Goal: Task Accomplishment & Management: Manage account settings

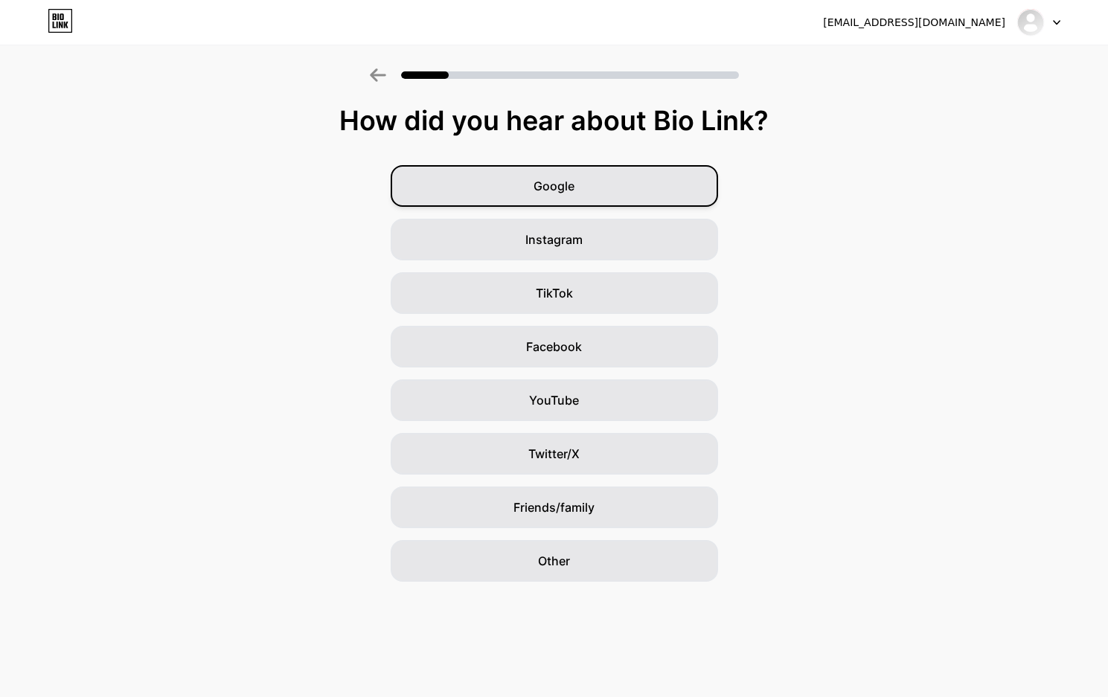
click at [611, 183] on div "Google" at bounding box center [554, 186] width 327 height 42
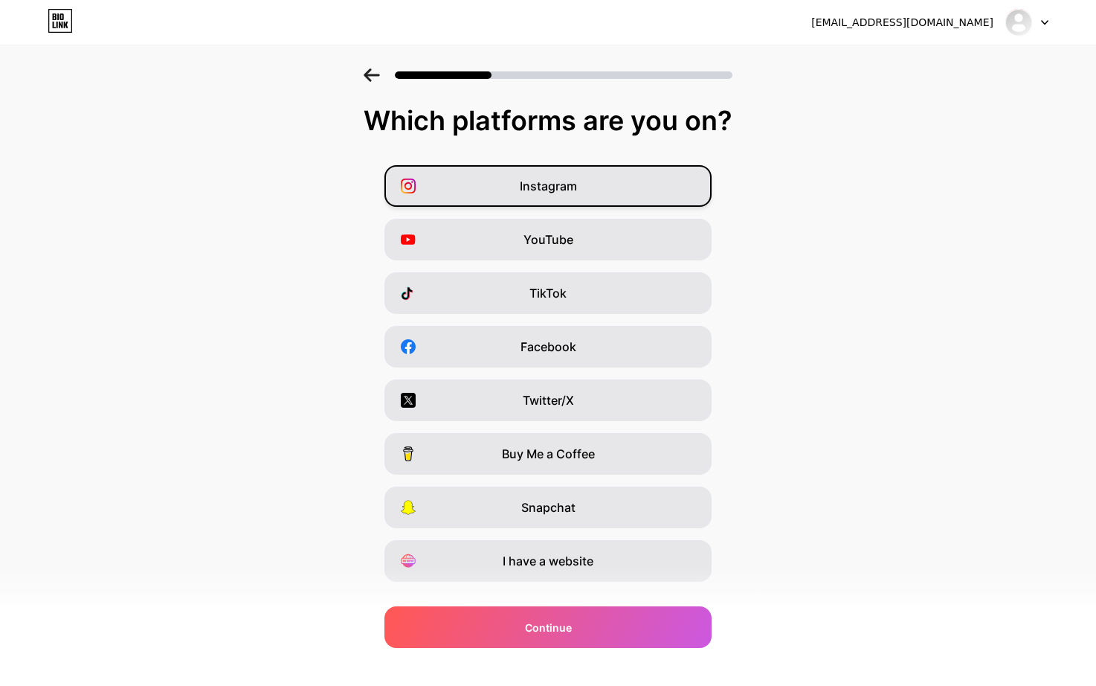
click at [523, 200] on div "Instagram" at bounding box center [548, 186] width 327 height 42
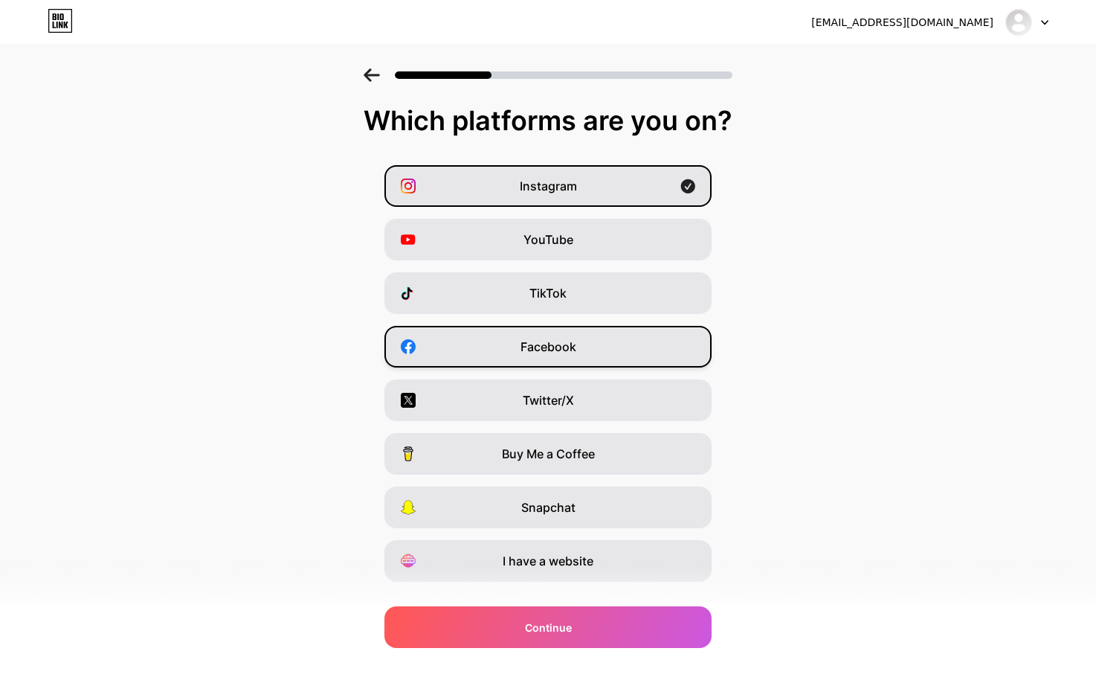
click at [552, 349] on span "Facebook" at bounding box center [549, 347] width 56 height 18
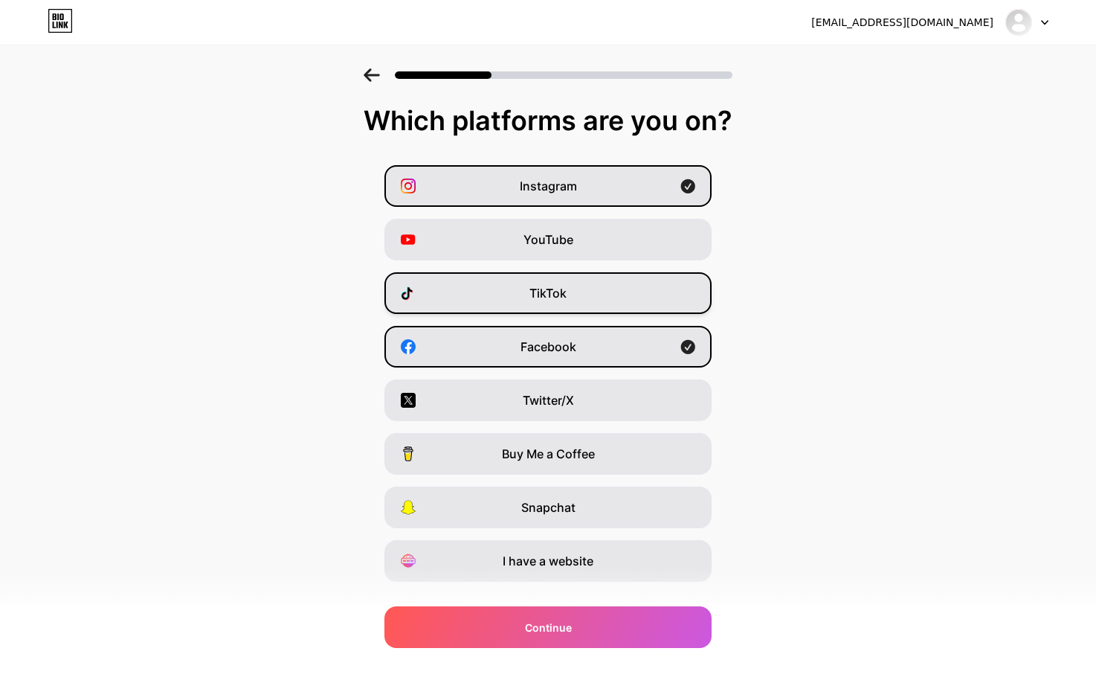
click at [567, 294] on span "TikTok" at bounding box center [548, 293] width 37 height 18
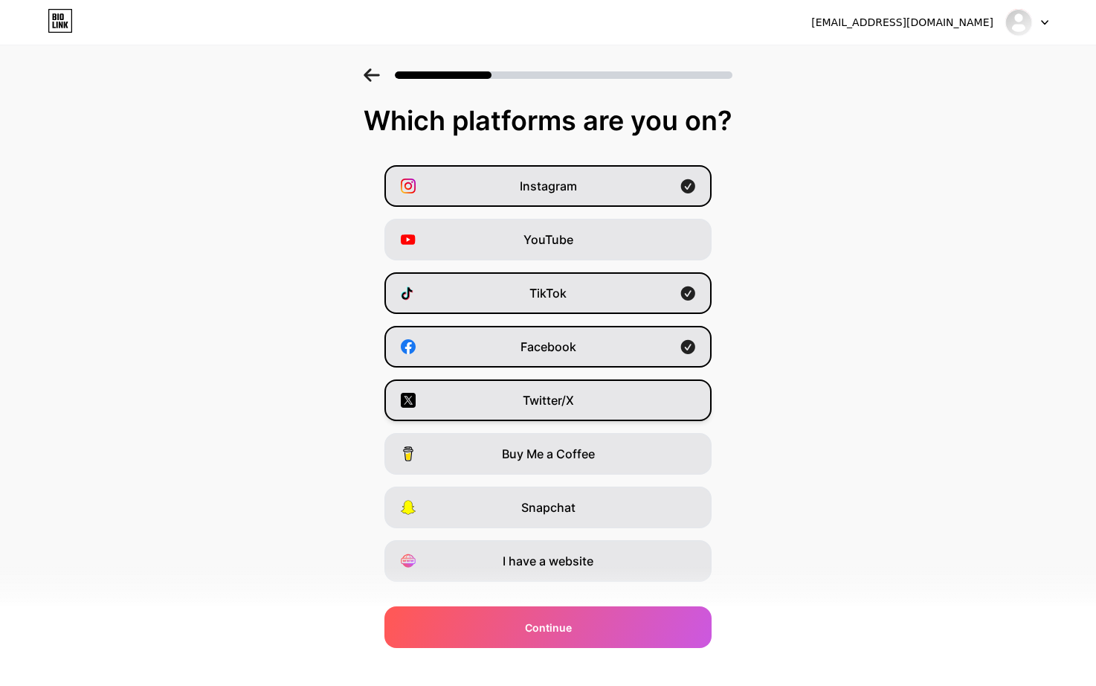
click at [580, 402] on div "Twitter/X" at bounding box center [548, 400] width 327 height 42
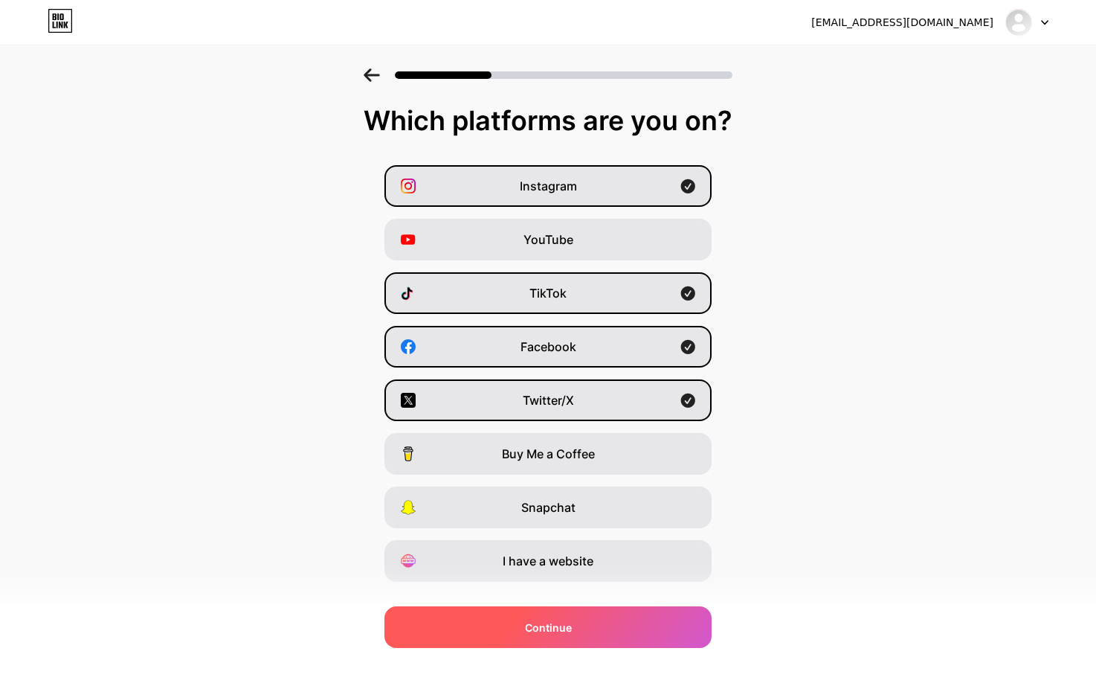
click at [591, 629] on div "Continue" at bounding box center [548, 627] width 327 height 42
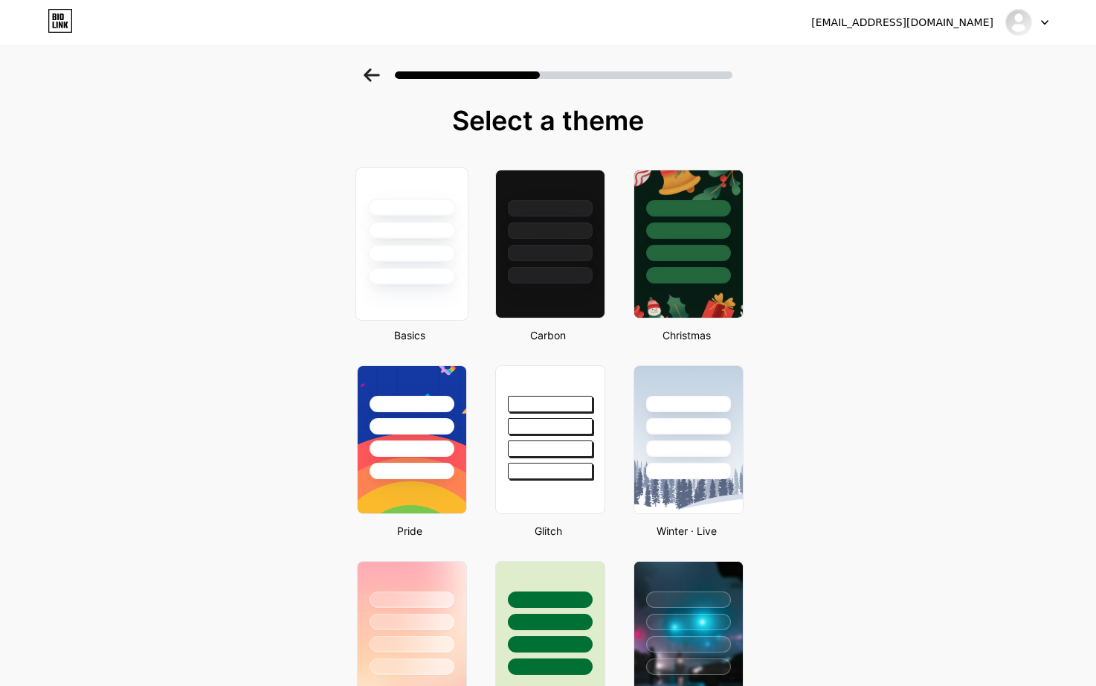
click at [462, 294] on div at bounding box center [412, 243] width 113 height 153
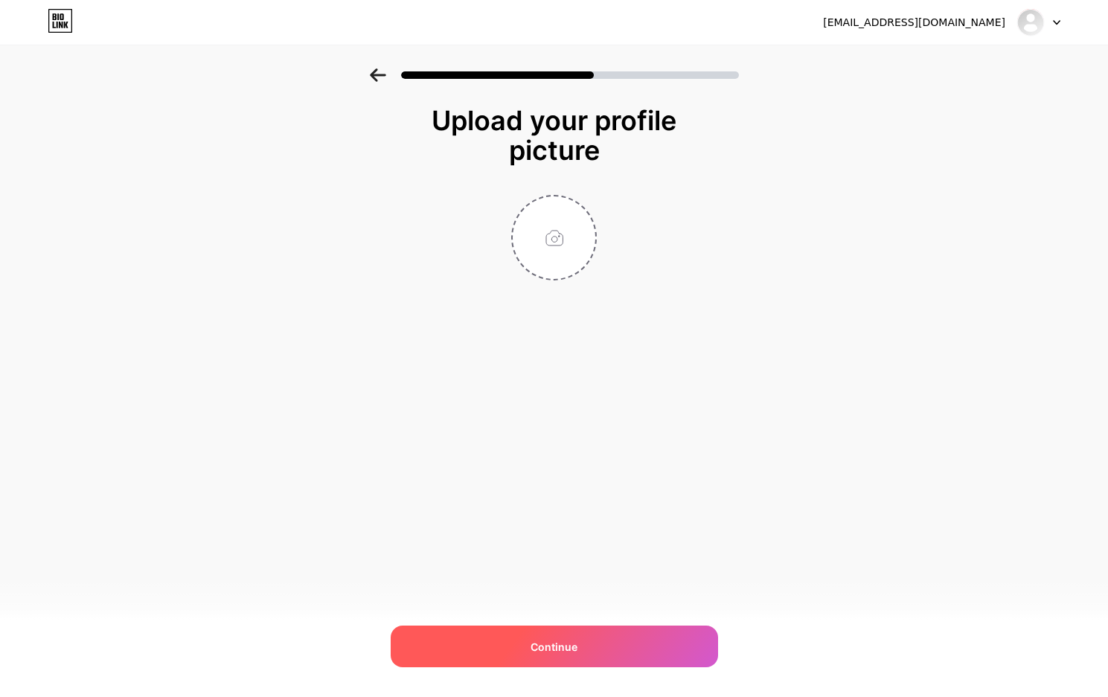
click at [628, 633] on div "Continue" at bounding box center [554, 647] width 327 height 42
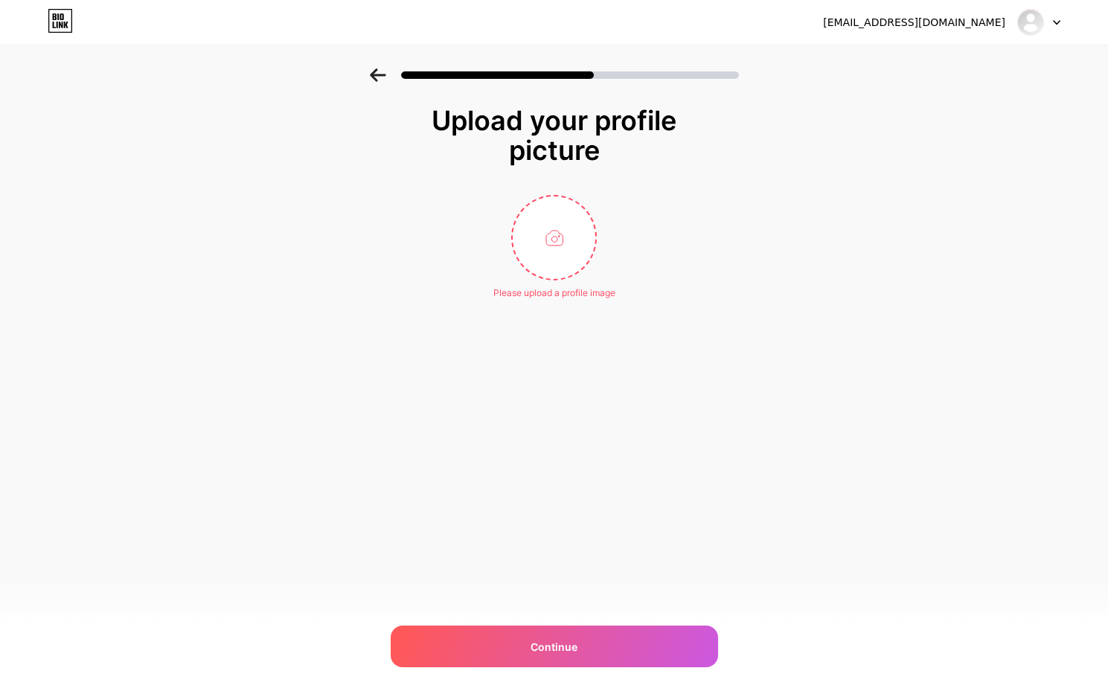
click at [785, 100] on div "Upload your profile picture Please upload a profile image Continue" at bounding box center [554, 221] width 1108 height 306
click at [524, 237] on input "file" at bounding box center [554, 237] width 83 height 83
type input "C:\fakepath\untuk bahan 16.jpg"
click at [691, 565] on div "punyasolo99disinigas@gmail.com Logout Link Copied Upload your profile picture C…" at bounding box center [554, 348] width 1108 height 697
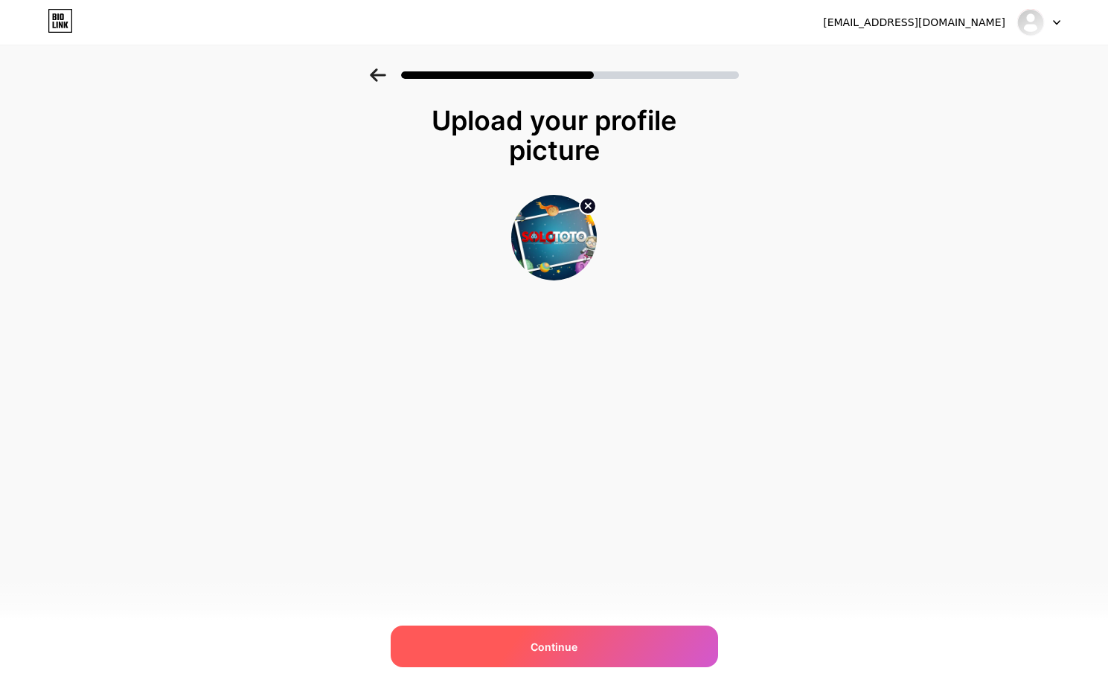
click at [599, 652] on div "Continue" at bounding box center [554, 647] width 327 height 42
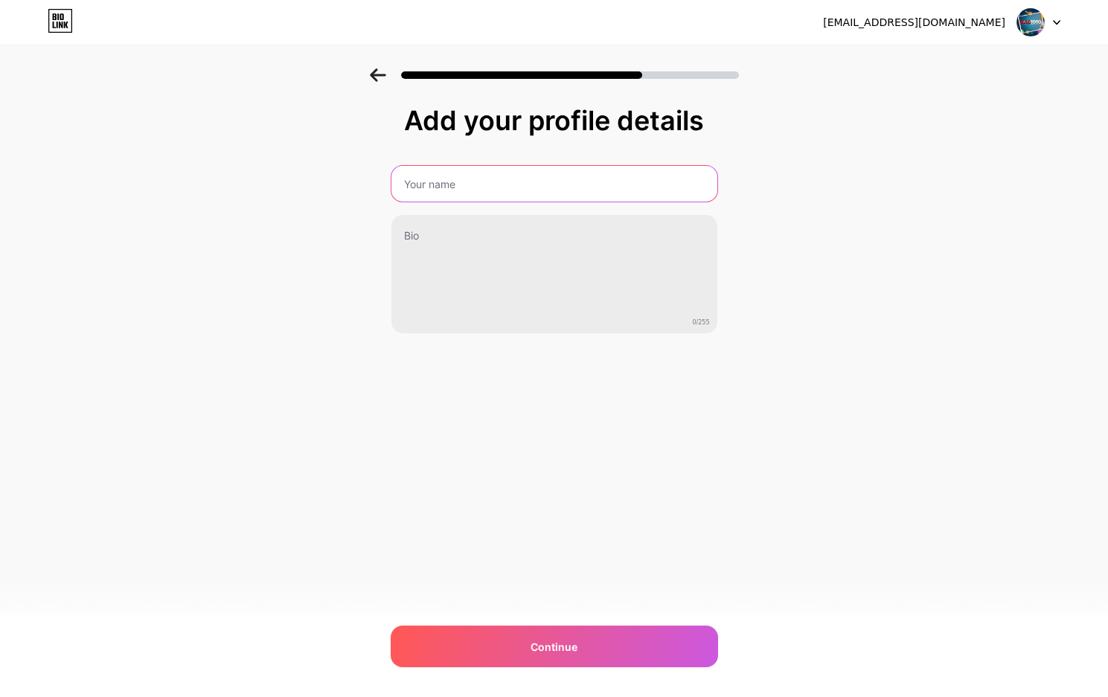
click at [478, 181] on input "text" at bounding box center [554, 184] width 326 height 36
type input "SOLOTOTO"
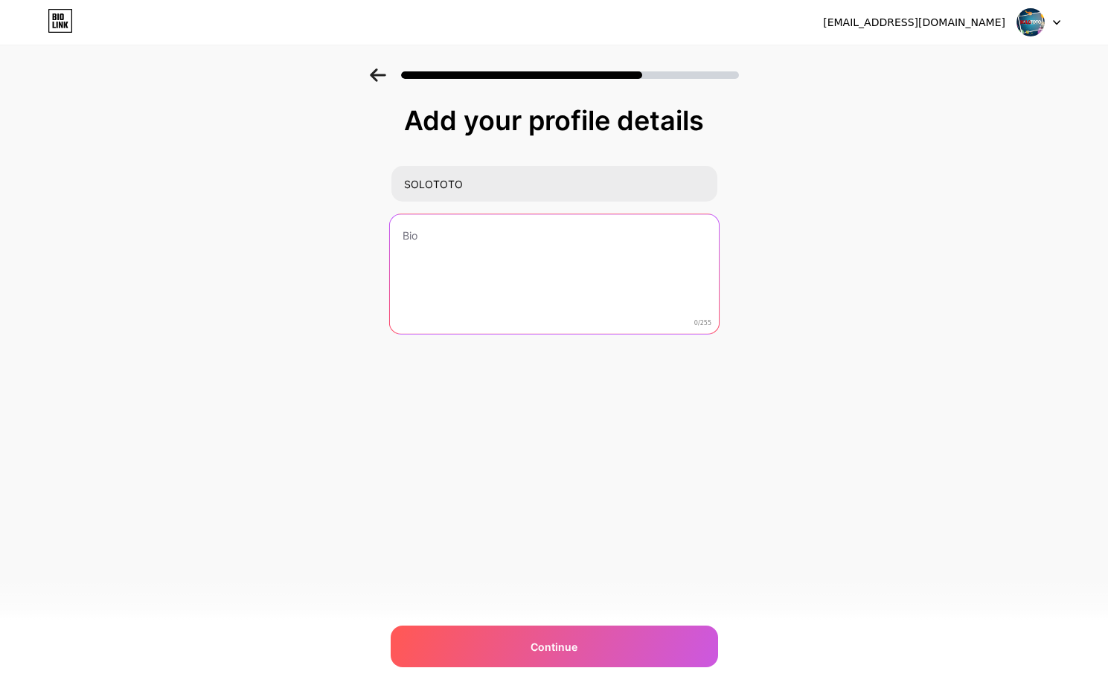
click at [443, 249] on textarea at bounding box center [553, 274] width 329 height 121
click at [443, 246] on textarea at bounding box center [553, 274] width 329 height 121
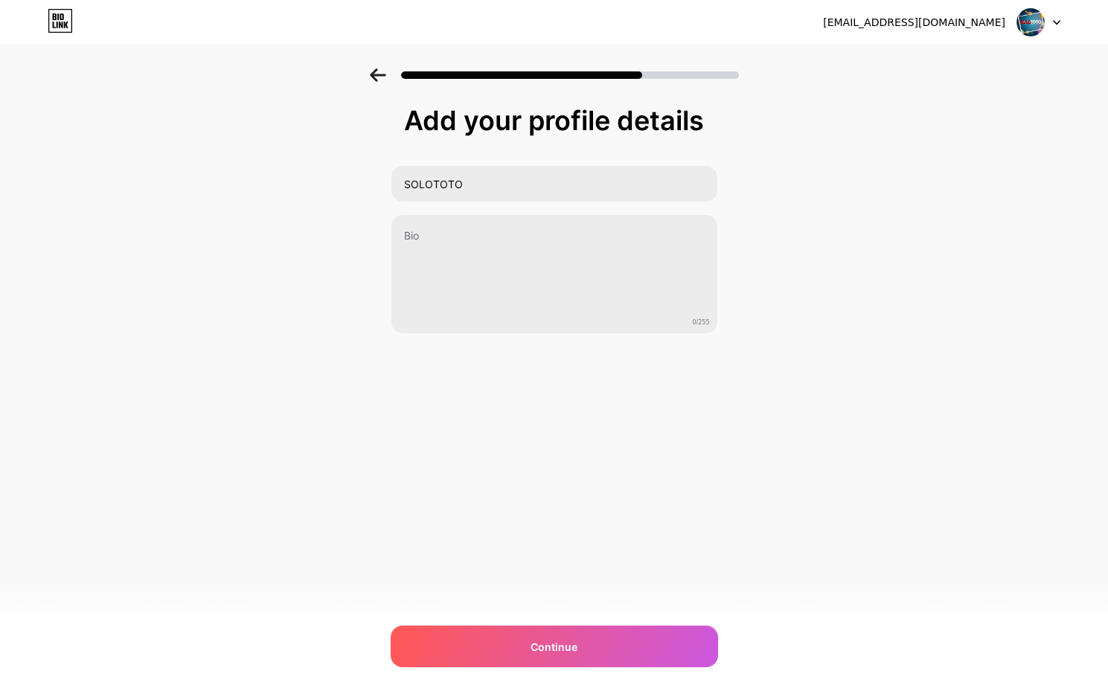
click at [841, 296] on div "Add your profile details SOLOTOTO 0/255 Continue Error" at bounding box center [554, 238] width 1108 height 340
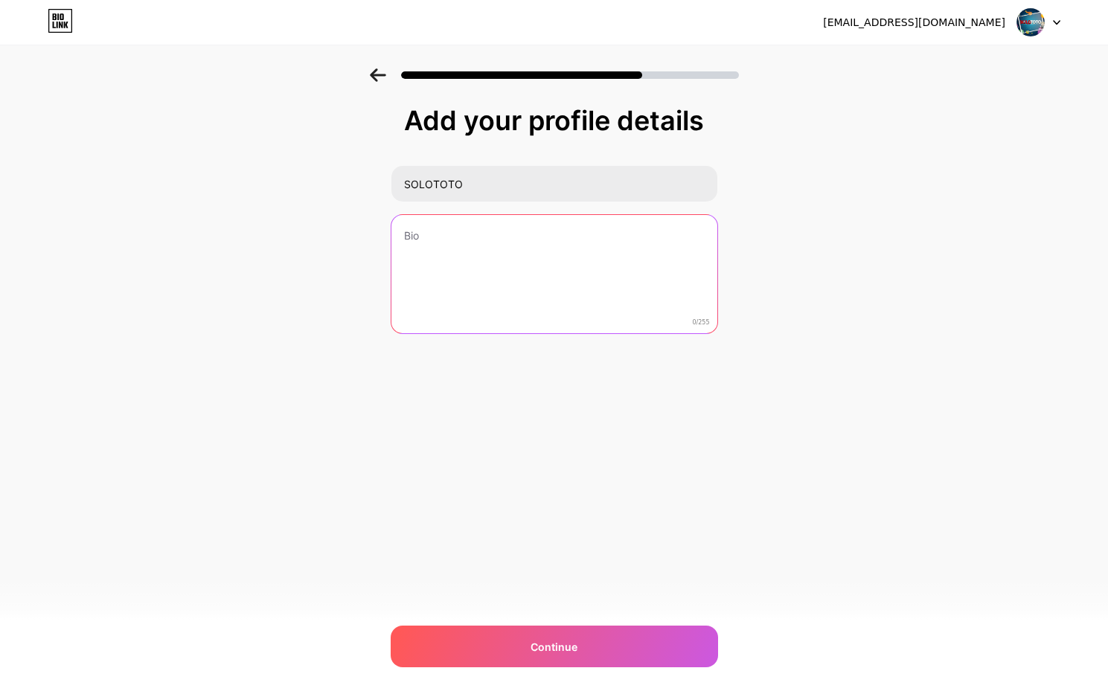
click at [449, 231] on textarea at bounding box center [554, 275] width 326 height 120
drag, startPoint x: 449, startPoint y: 231, endPoint x: 471, endPoint y: 253, distance: 30.5
click at [449, 232] on textarea at bounding box center [553, 274] width 329 height 121
paste textarea "Nikmati pengalaman bermain togel online yang aman dan terpercaya di Solototo"
click at [525, 256] on textarea "Nikmati pengalaman bermain togel online yang aman dan terpercaya di Solototo" at bounding box center [553, 274] width 329 height 121
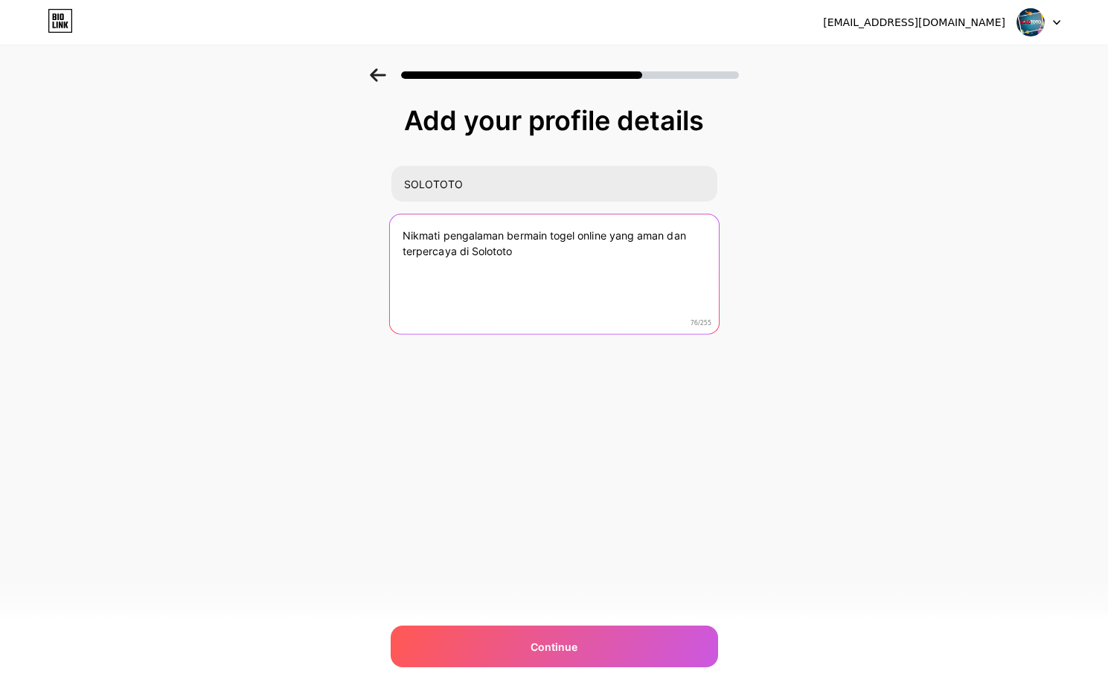
click at [405, 237] on textarea "Nikmati pengalaman bermain togel online yang aman dan terpercaya di Solototo" at bounding box center [553, 274] width 329 height 121
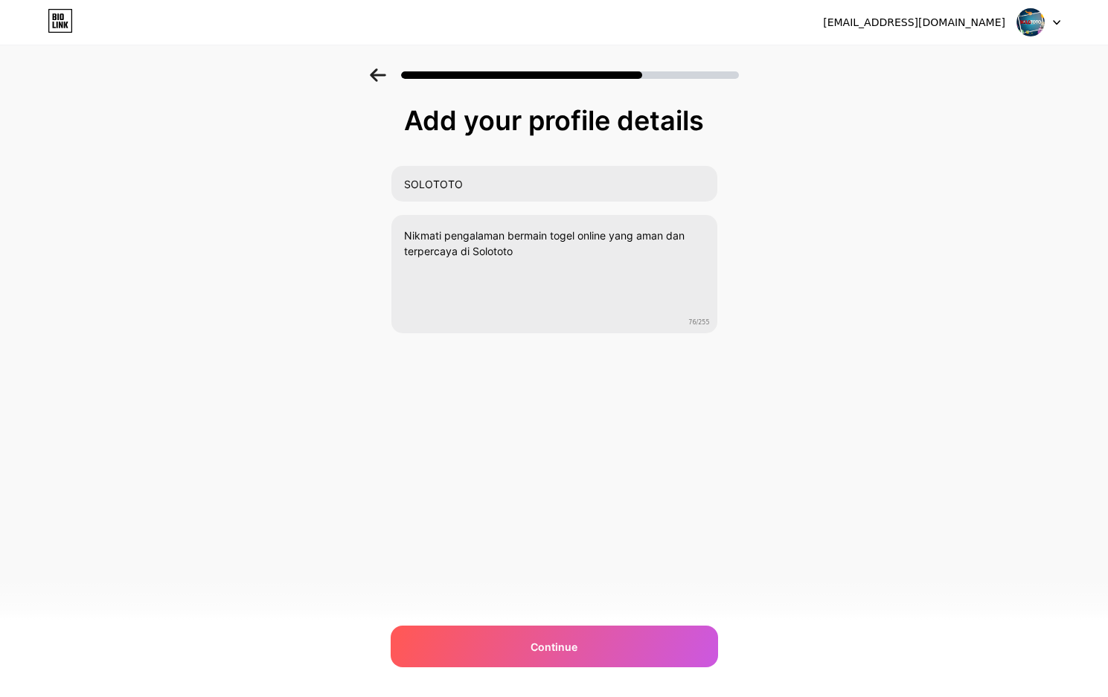
click at [824, 382] on div "Add your profile details SOLOTOTO Nikmati pengalaman bermain togel online yang …" at bounding box center [554, 238] width 1108 height 340
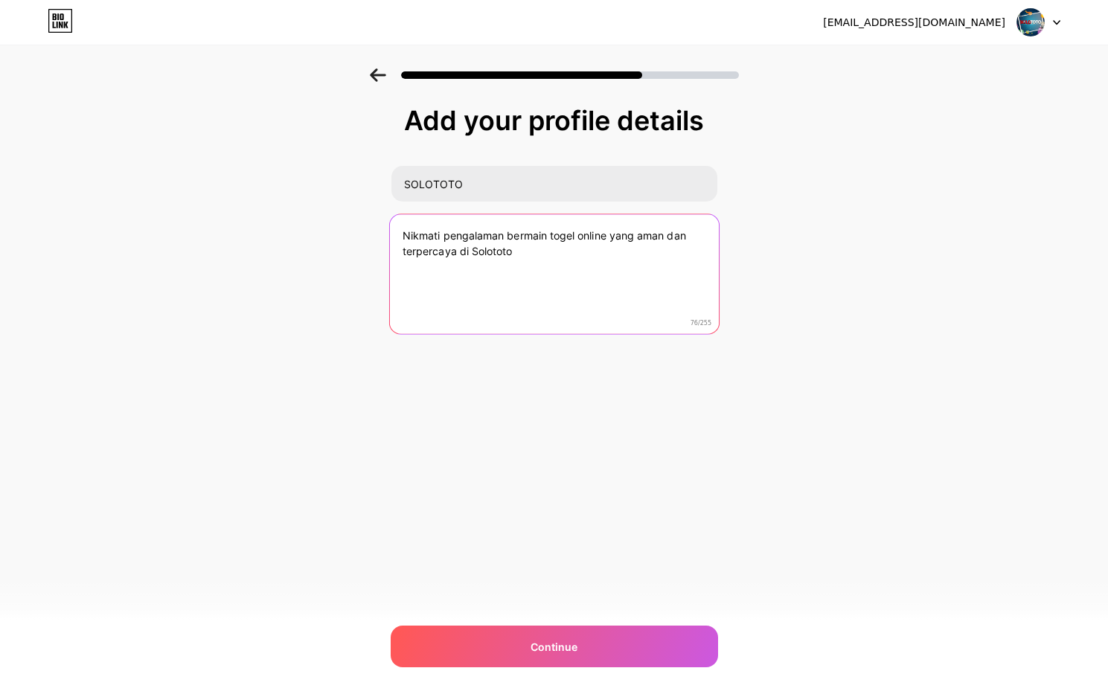
click at [535, 266] on textarea "Nikmati pengalaman bermain togel online yang aman dan terpercaya di Solototo" at bounding box center [553, 274] width 329 height 121
click at [402, 234] on textarea "Nikmati pengalaman bermain togel online yang aman dan terpercaya di Solototo" at bounding box center [553, 274] width 329 height 121
click at [594, 257] on textarea "SOLOTOTO Nikmati pengalaman bermain togel online yang aman dan terpercaya di So…" at bounding box center [553, 274] width 329 height 121
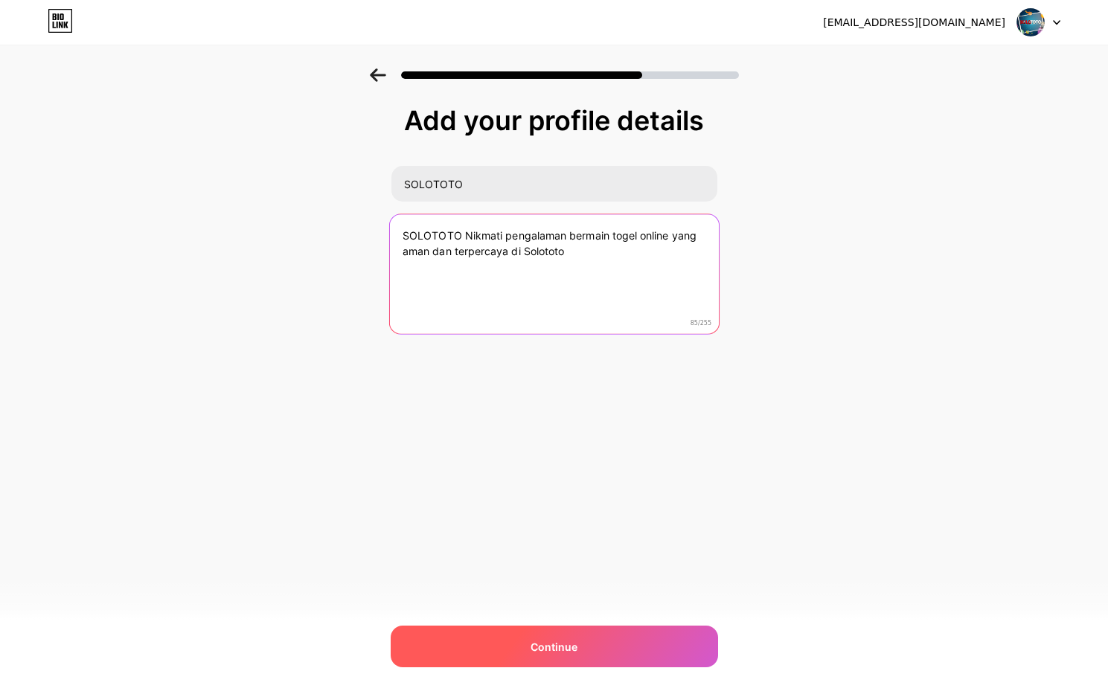
type textarea "SOLOTOTO Nikmati pengalaman bermain togel online yang aman dan terpercaya di So…"
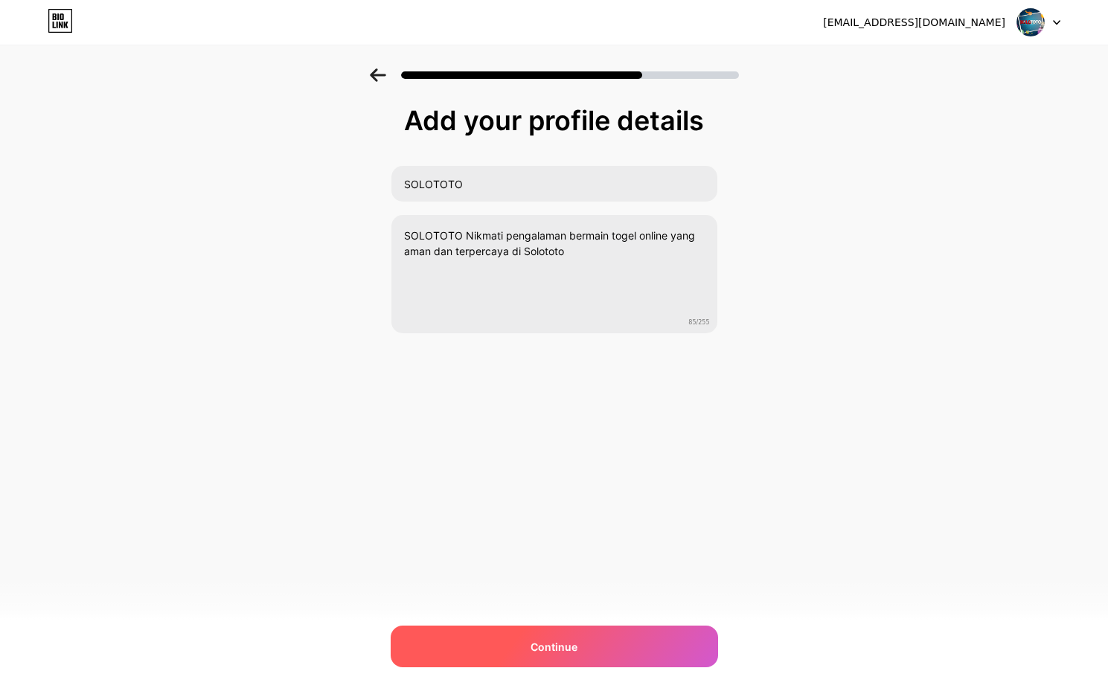
click at [544, 636] on div "Continue" at bounding box center [554, 647] width 327 height 42
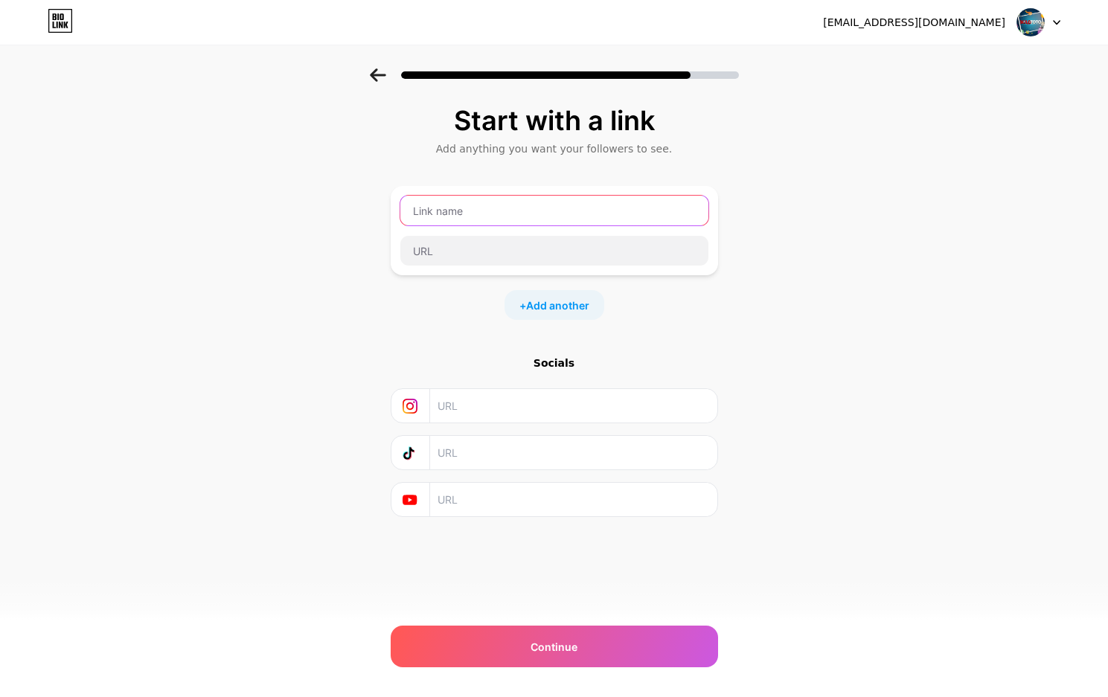
click at [470, 222] on input "text" at bounding box center [554, 211] width 308 height 30
type input "SOLOTOTO"
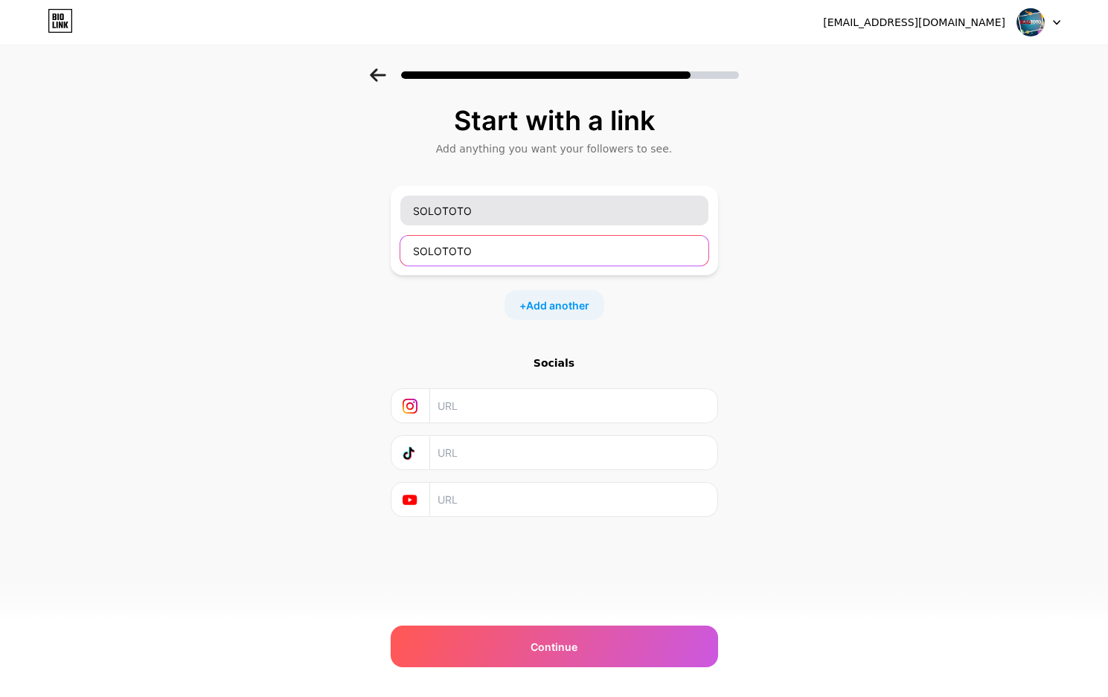
type input "SOLOTOTO"
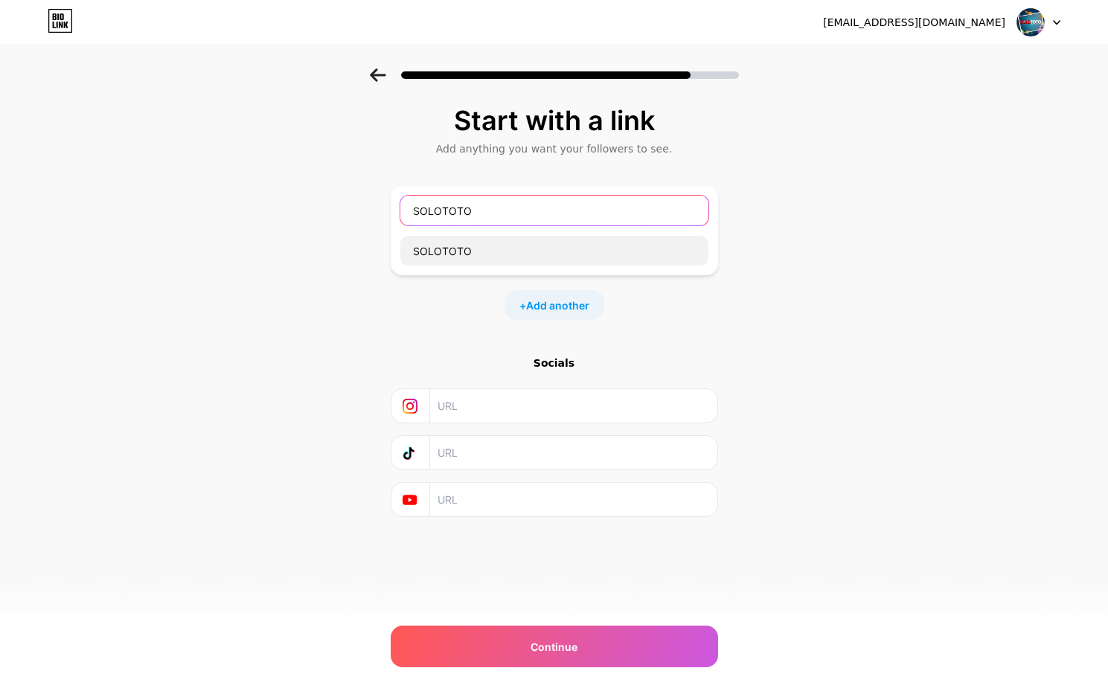
click at [482, 211] on input "SOLOTOTO" at bounding box center [554, 211] width 308 height 30
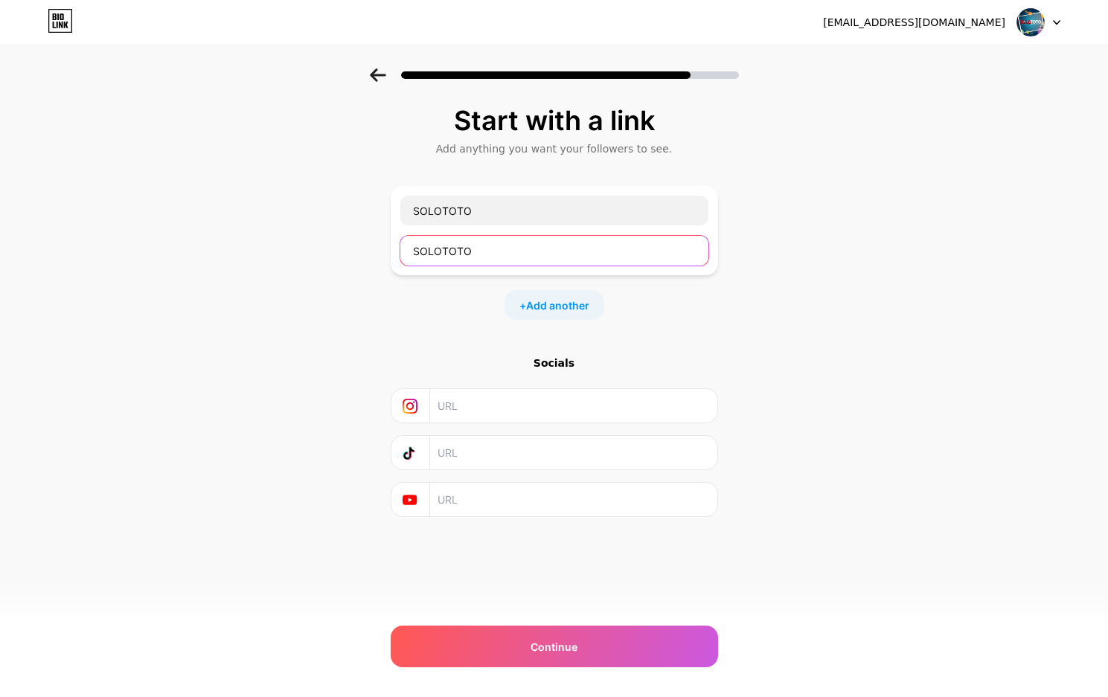
click at [466, 251] on input "SOLOTOTO" at bounding box center [554, 251] width 308 height 30
click at [468, 251] on input "text" at bounding box center [554, 251] width 308 height 30
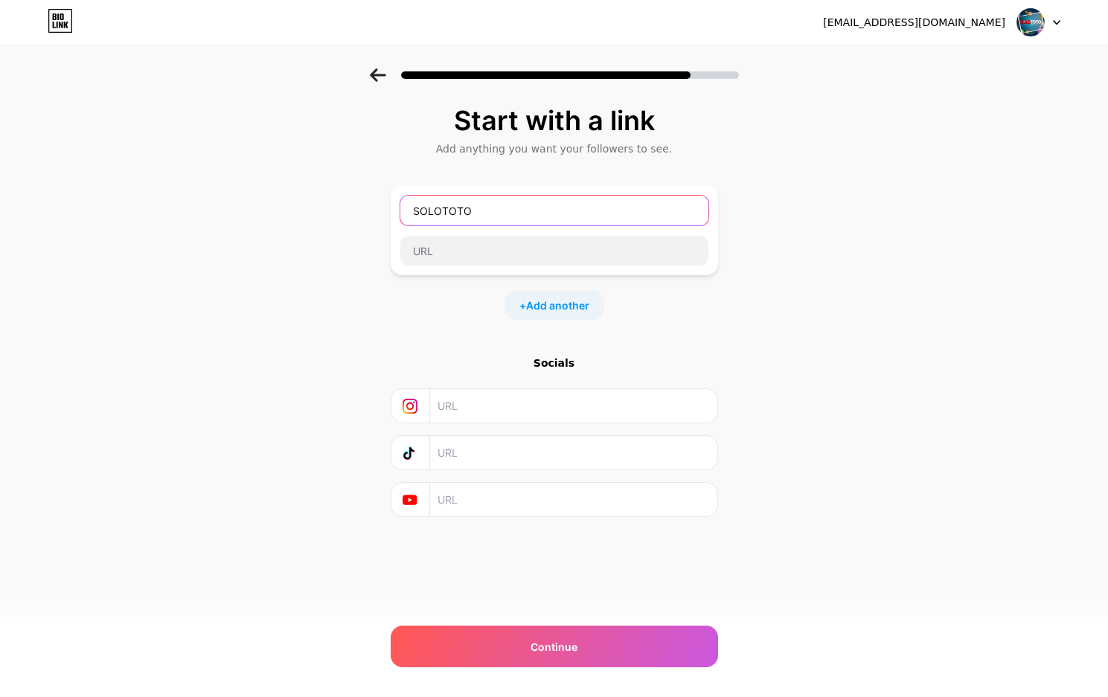
type input "SOLOTOO"
click at [464, 217] on input "SOLOTOO" at bounding box center [554, 211] width 308 height 30
click at [464, 217] on input "text" at bounding box center [554, 211] width 308 height 30
drag, startPoint x: 425, startPoint y: 288, endPoint x: 466, endPoint y: 219, distance: 80.4
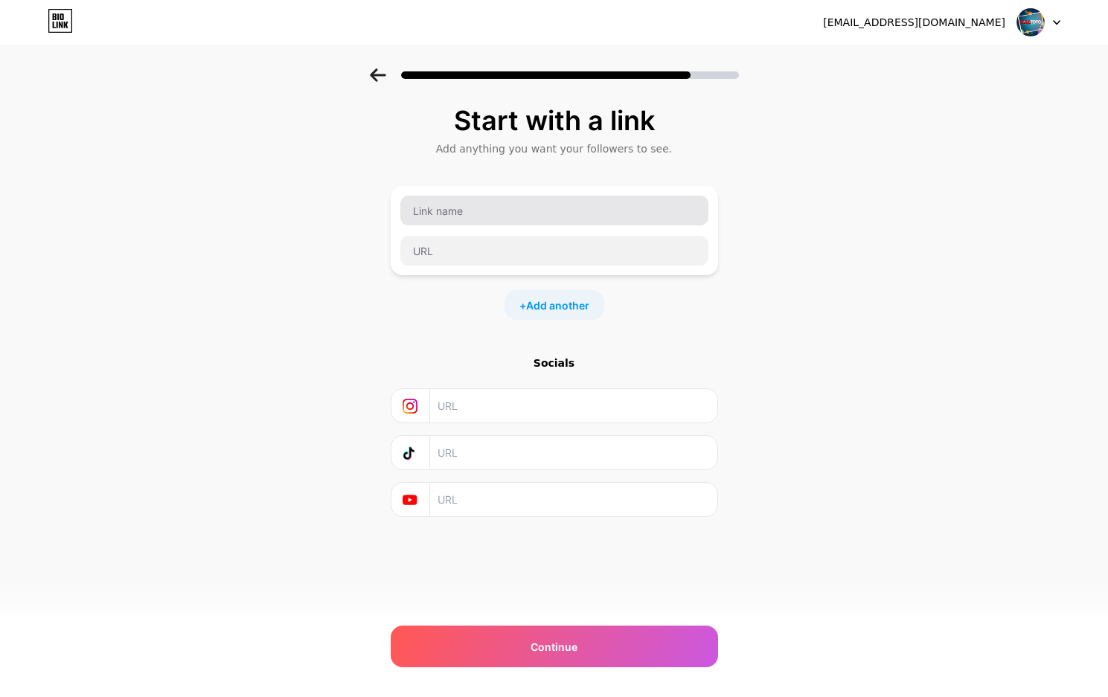
click at [426, 287] on div "+ Add another" at bounding box center [554, 253] width 327 height 134
click at [466, 217] on input "text" at bounding box center [554, 211] width 308 height 30
type input "LOGIN"
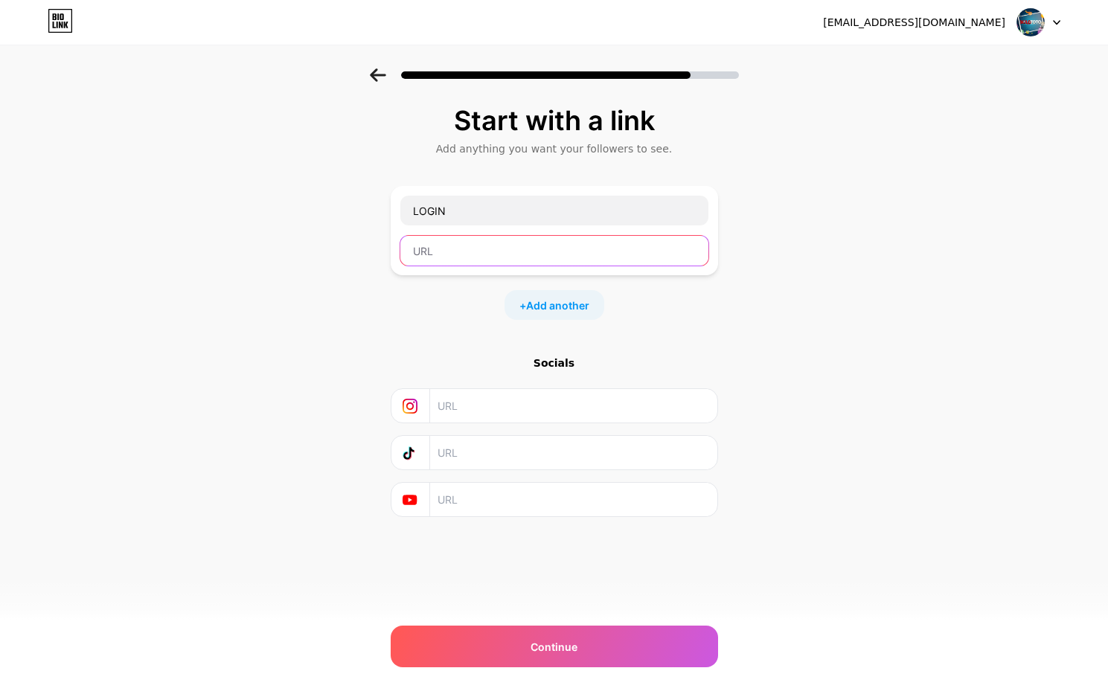
click at [411, 254] on input "text" at bounding box center [554, 251] width 308 height 30
click at [455, 254] on input "text" at bounding box center [554, 251] width 308 height 30
paste input "https://indonesiaku.site/solototo"
type input "https://indonesiaku.site/solototo"
click at [467, 302] on div "+ Add another" at bounding box center [554, 305] width 327 height 30
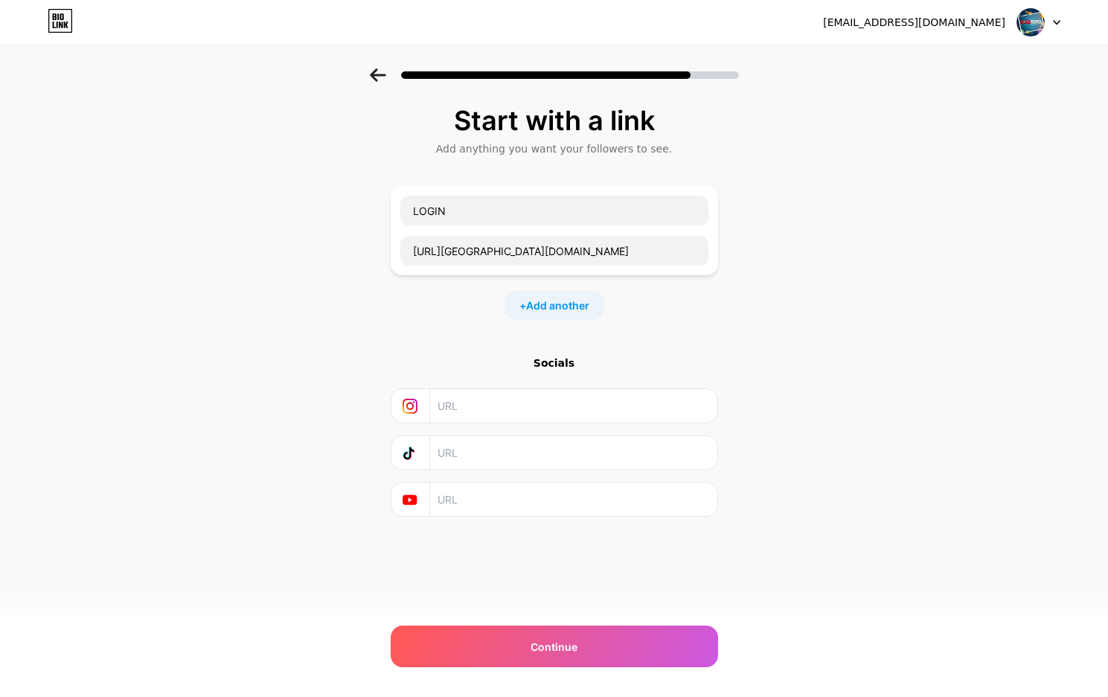
click at [476, 418] on input "text" at bounding box center [572, 405] width 270 height 33
type input "solototo"
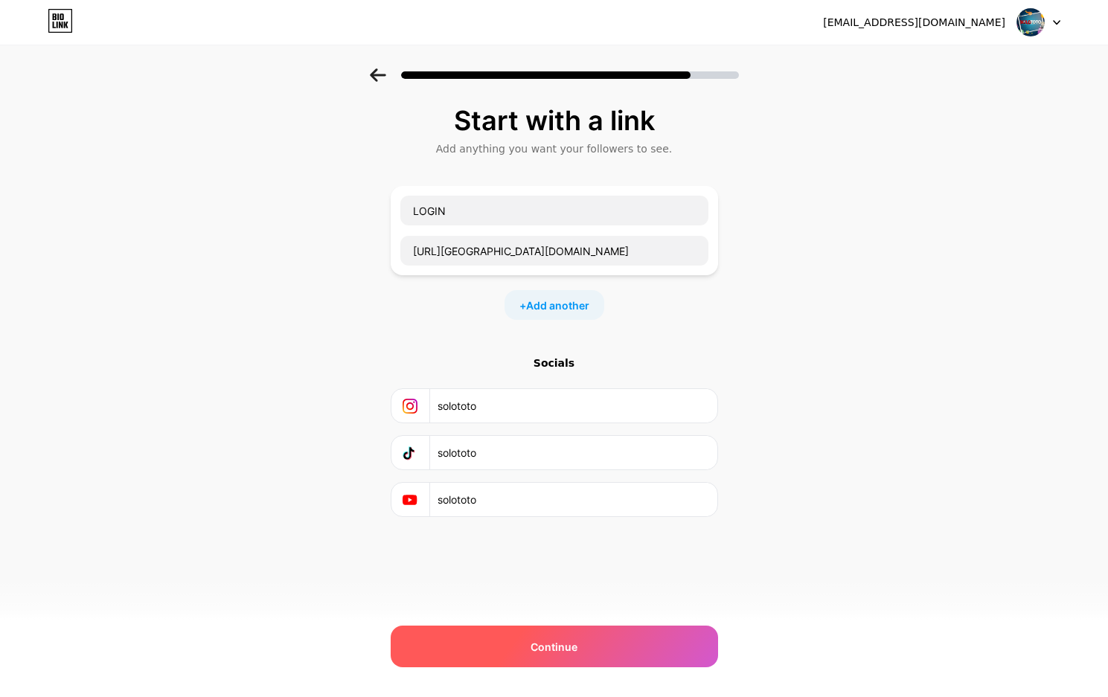
click at [645, 648] on div "Continue" at bounding box center [554, 647] width 327 height 42
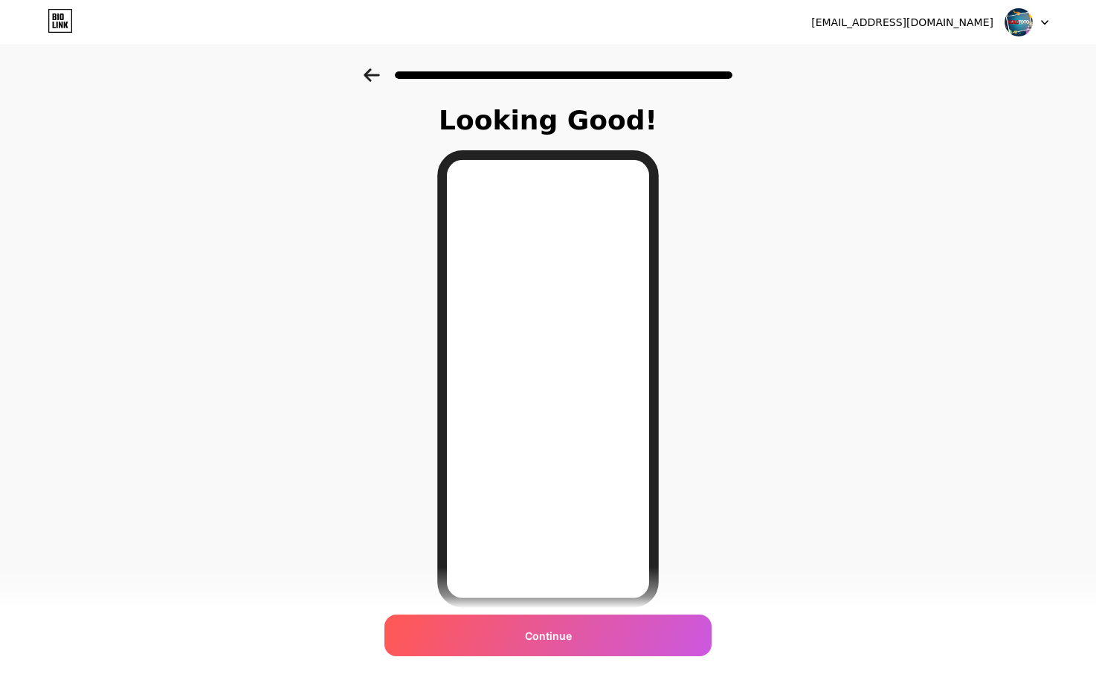
click at [380, 77] on icon at bounding box center [372, 74] width 16 height 13
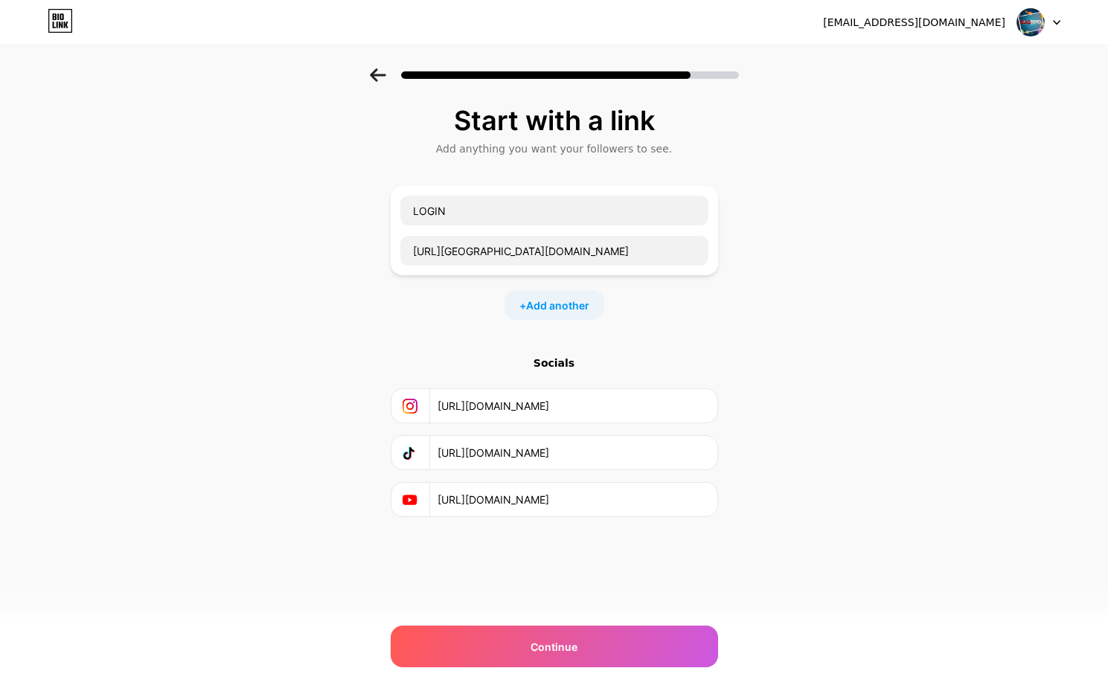
click at [544, 317] on div "+ Add another" at bounding box center [554, 305] width 100 height 30
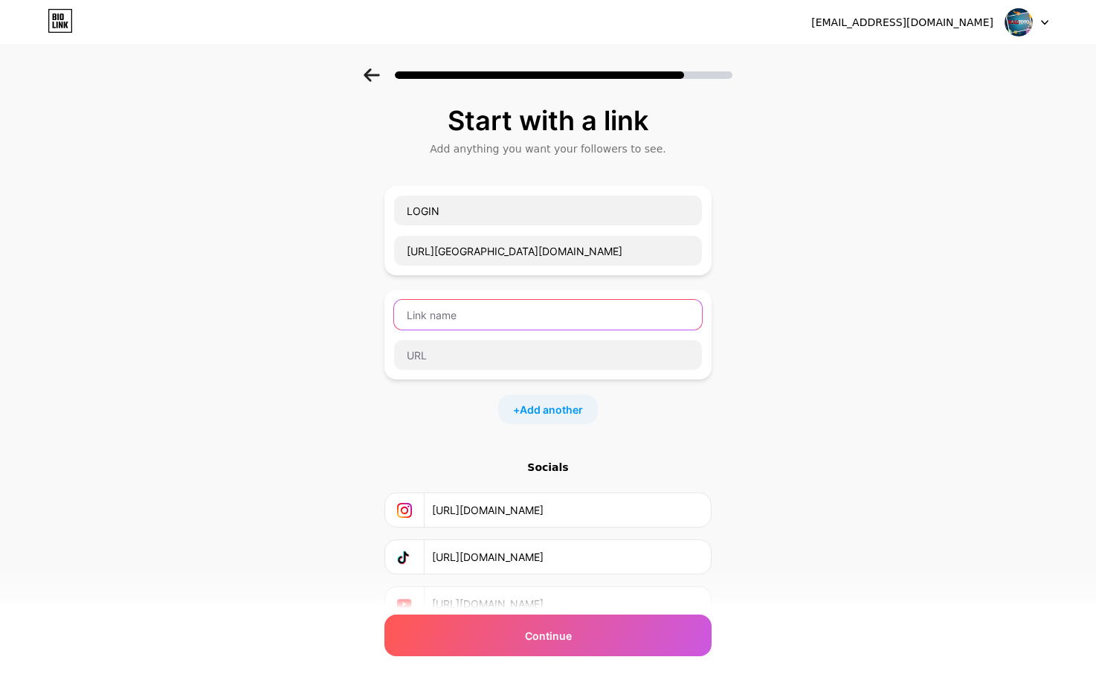
click at [484, 322] on input "text" at bounding box center [548, 315] width 308 height 30
click at [484, 321] on input "text" at bounding box center [548, 315] width 308 height 30
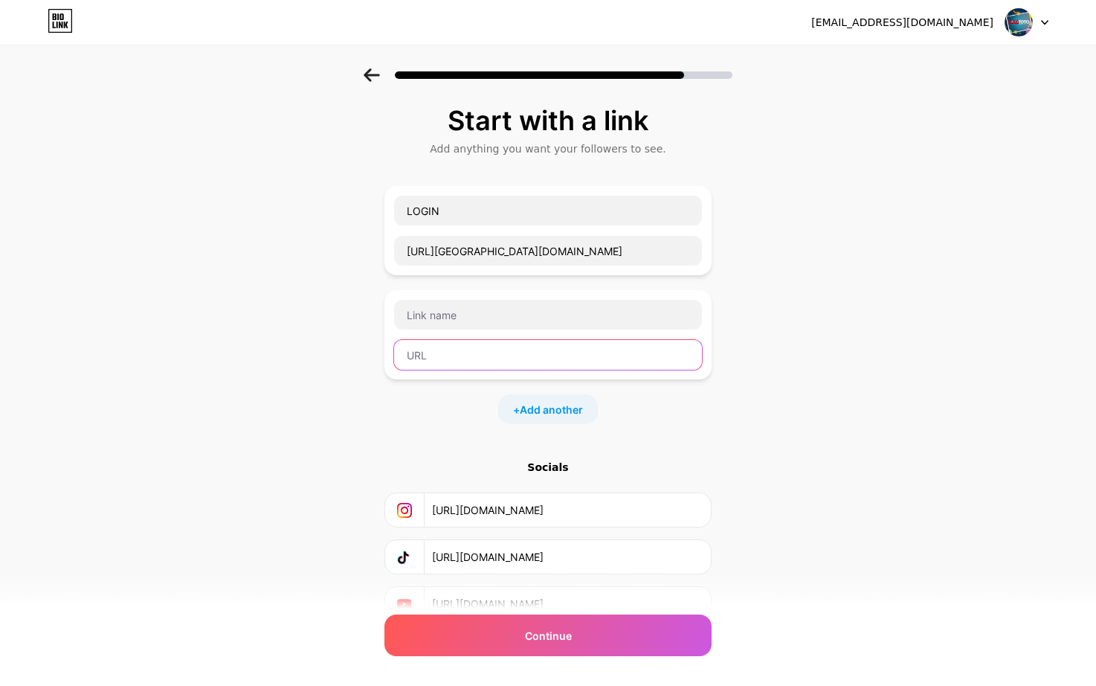
click at [466, 361] on input "text" at bounding box center [548, 355] width 308 height 30
paste input "https://indonesiaku.site/solototo"
type input "https://indonesiaku.site/solototo"
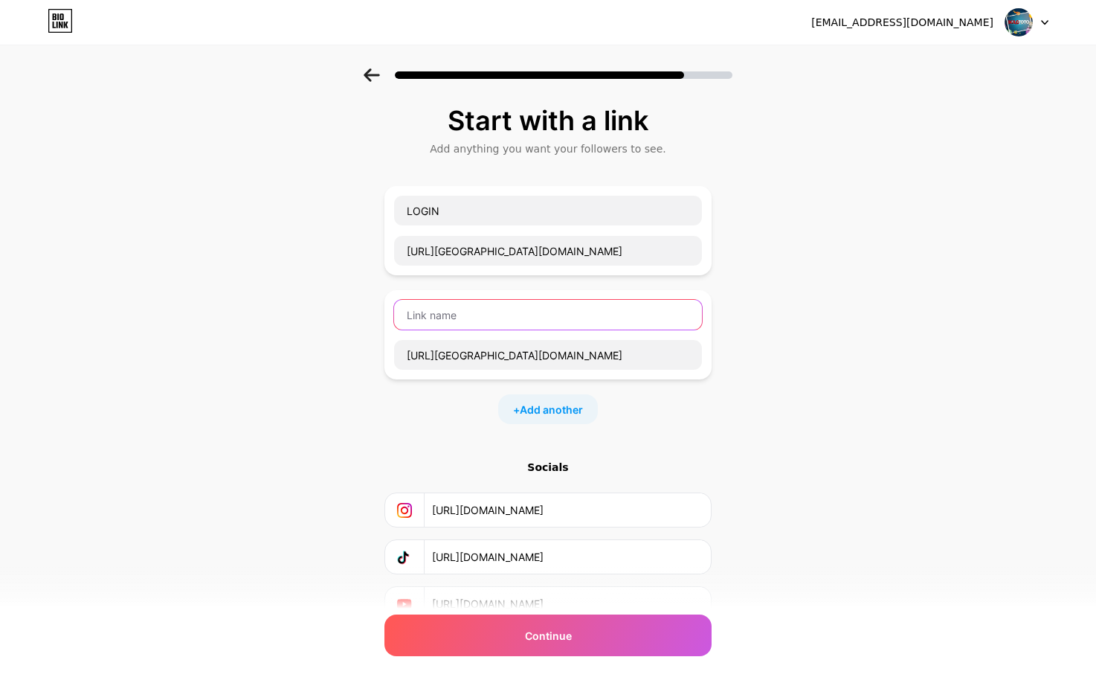
click at [468, 318] on input "text" at bounding box center [548, 315] width 308 height 30
click at [468, 318] on input "daftar" at bounding box center [548, 315] width 308 height 30
type input "DAFTAR"
click at [552, 413] on span "Add another" at bounding box center [551, 410] width 63 height 16
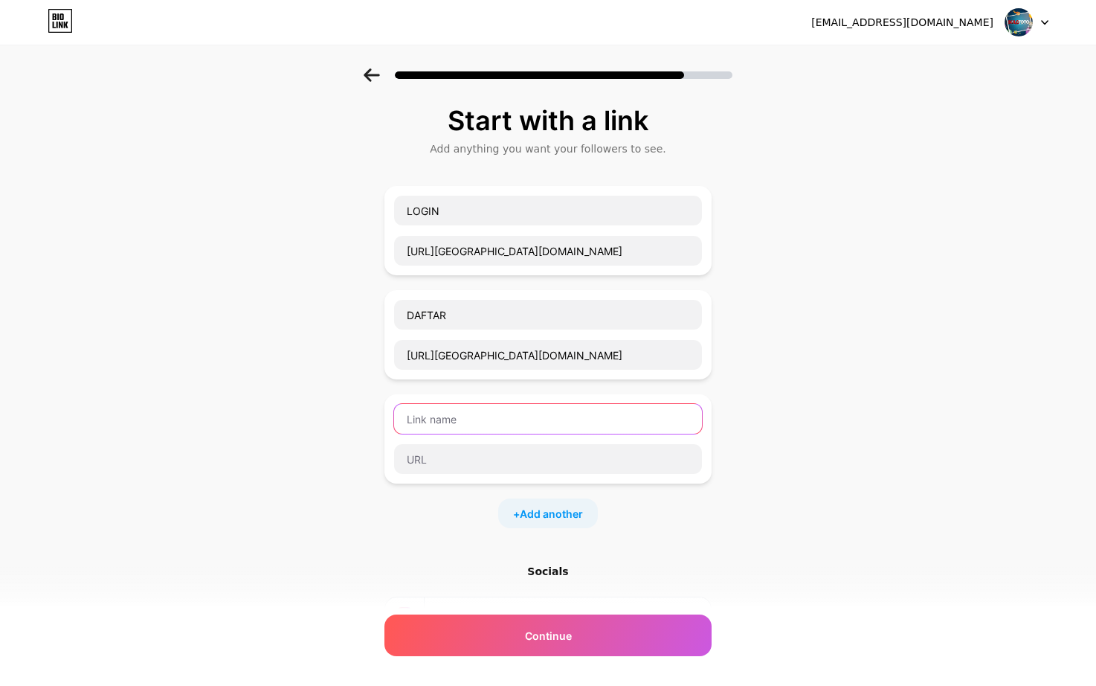
click at [446, 419] on input "text" at bounding box center [548, 419] width 308 height 30
type input "LINK ALTERNATIF"
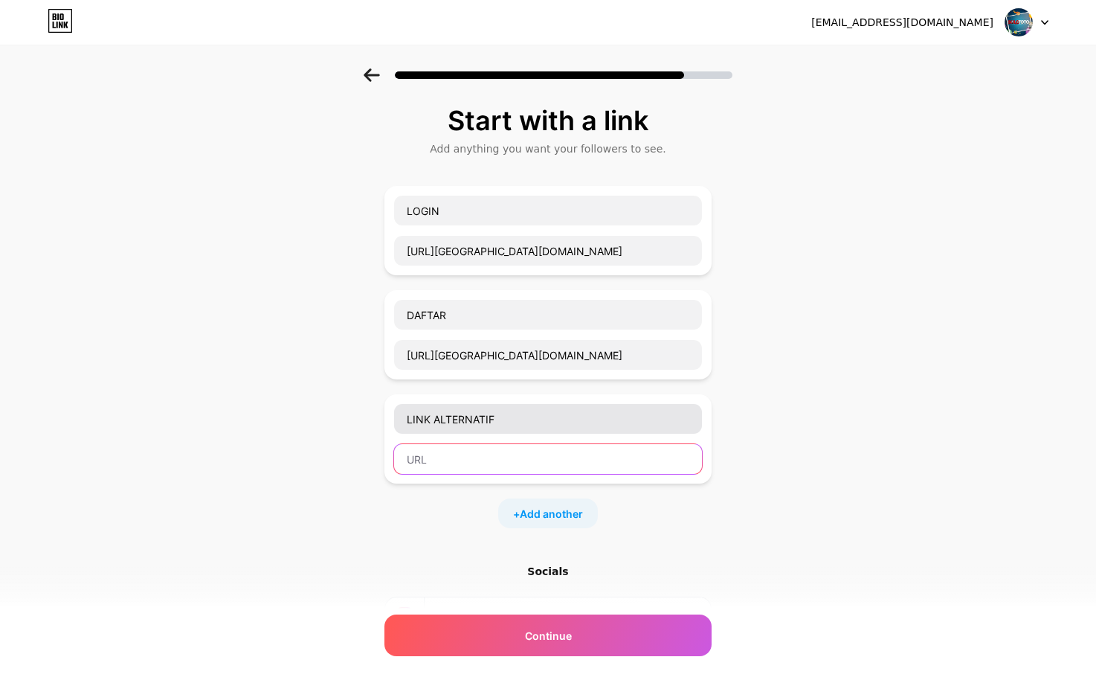
paste input "https://indonesiaku.site/solototo"
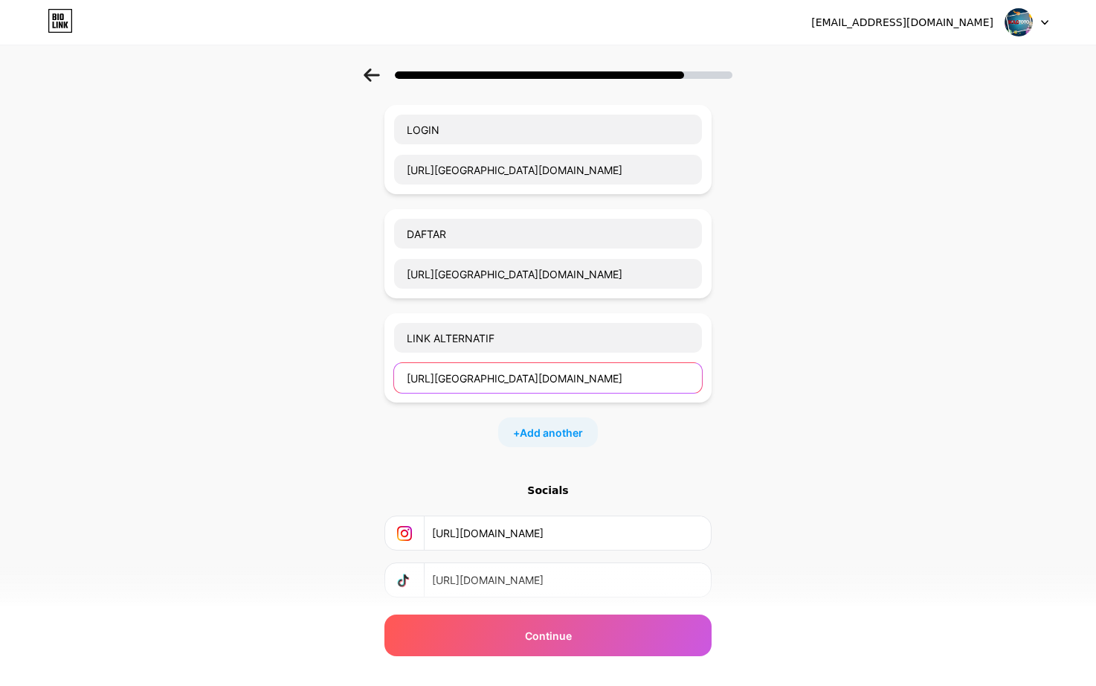
scroll to position [149, 0]
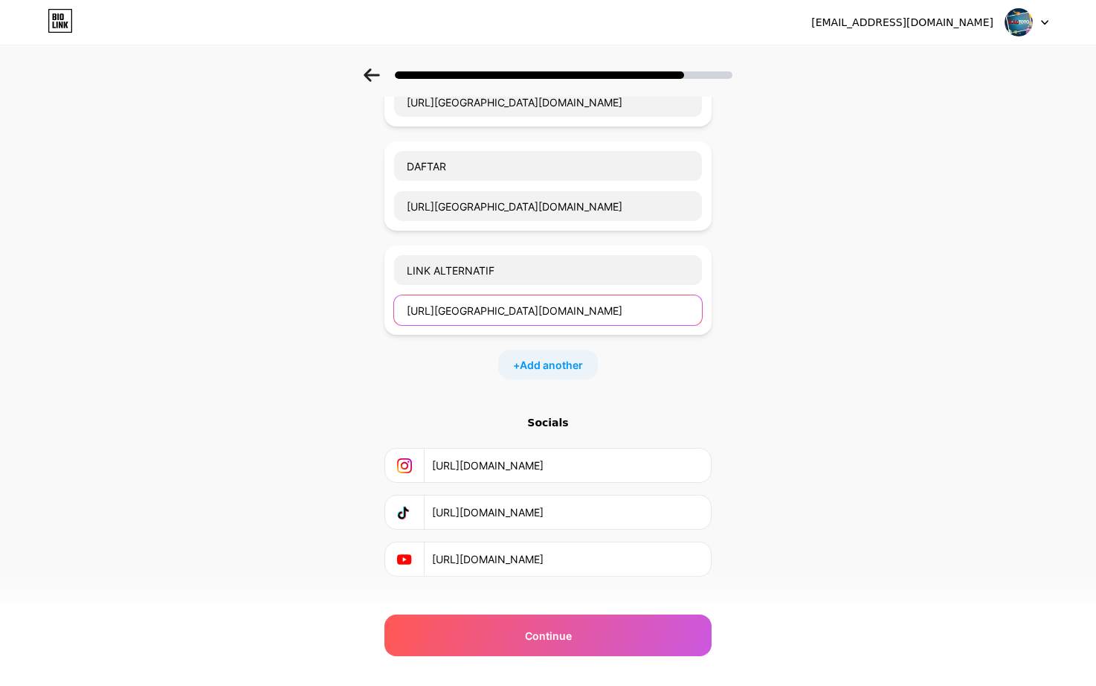
type input "https://indonesiaku.site/solototo"
click at [521, 359] on div "+ Add another" at bounding box center [548, 365] width 100 height 30
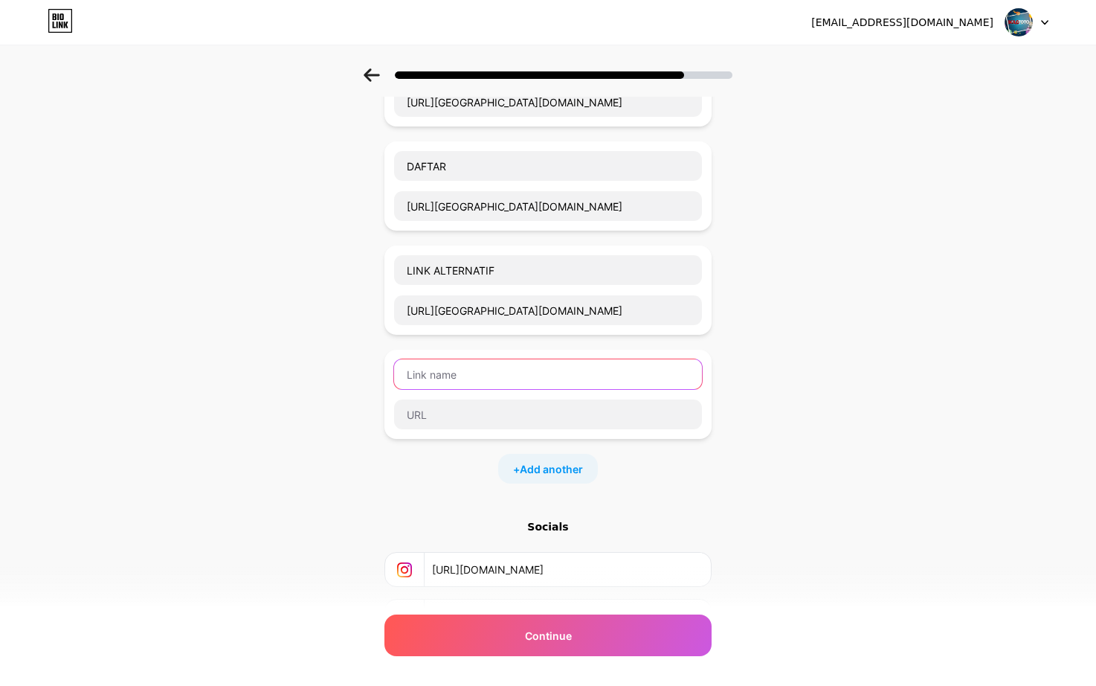
click at [450, 385] on input "text" at bounding box center [548, 374] width 308 height 30
type input "LOGIN & DAFTAR"
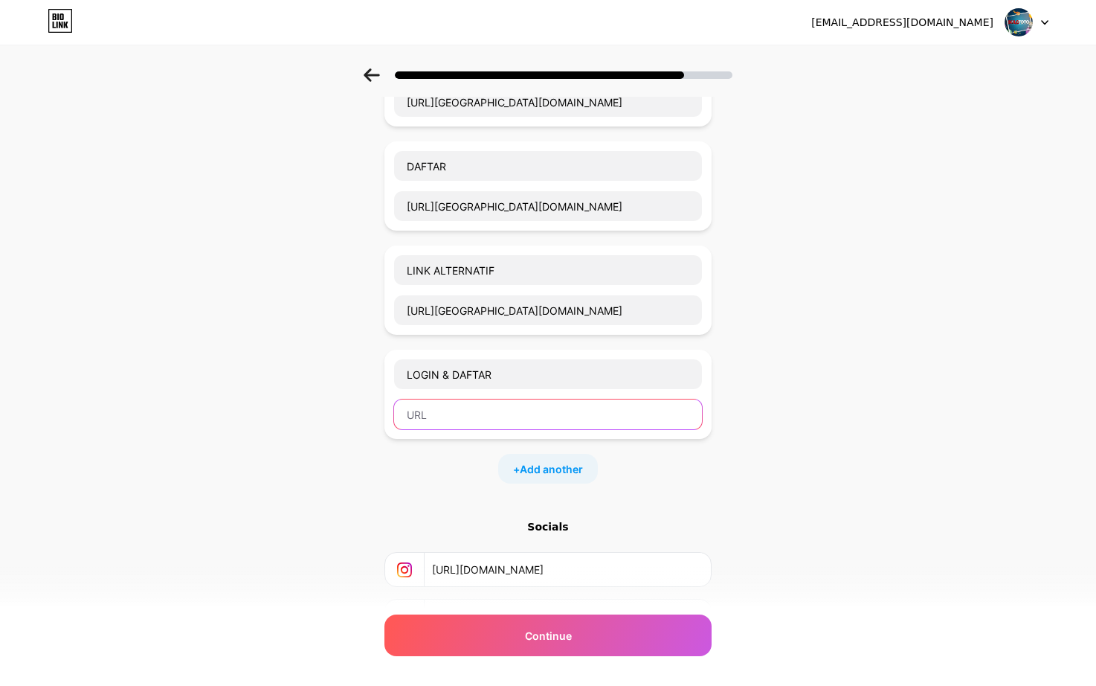
click at [493, 420] on input "text" at bounding box center [548, 414] width 308 height 30
paste input "https://indonesiaku.site/solototo"
type input "https://indonesiaku.site/solototo"
click at [547, 473] on span "Add another" at bounding box center [551, 469] width 63 height 16
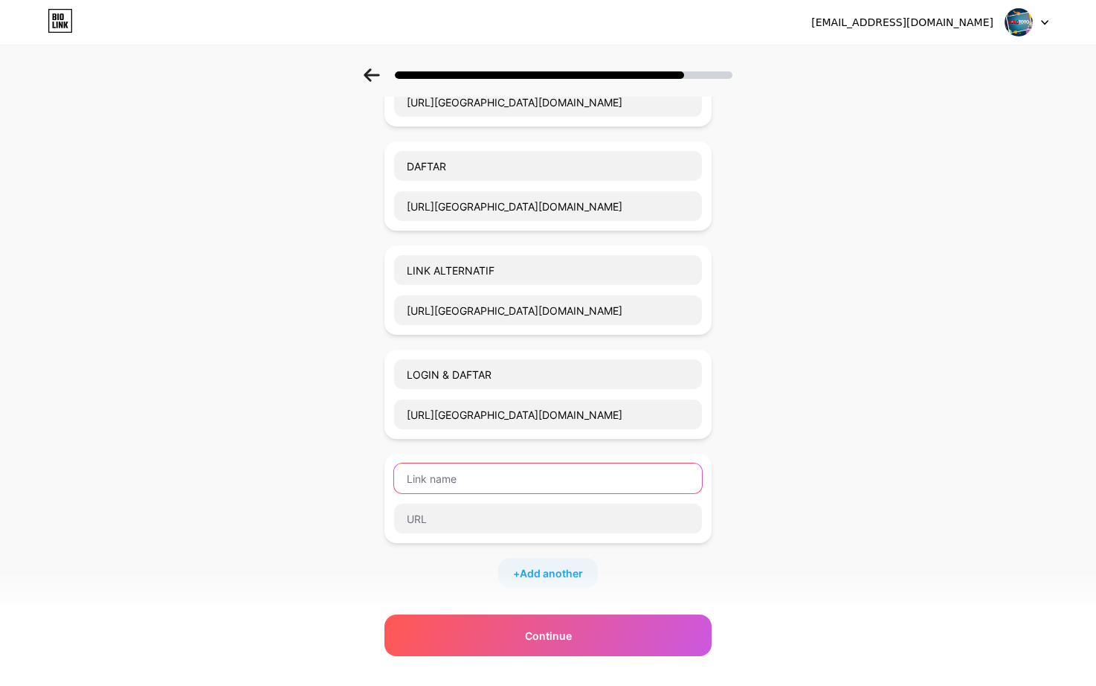
click at [498, 492] on input "text" at bounding box center [548, 478] width 308 height 30
click at [500, 488] on input "text" at bounding box center [548, 478] width 308 height 30
type input "Klik Di Sini"
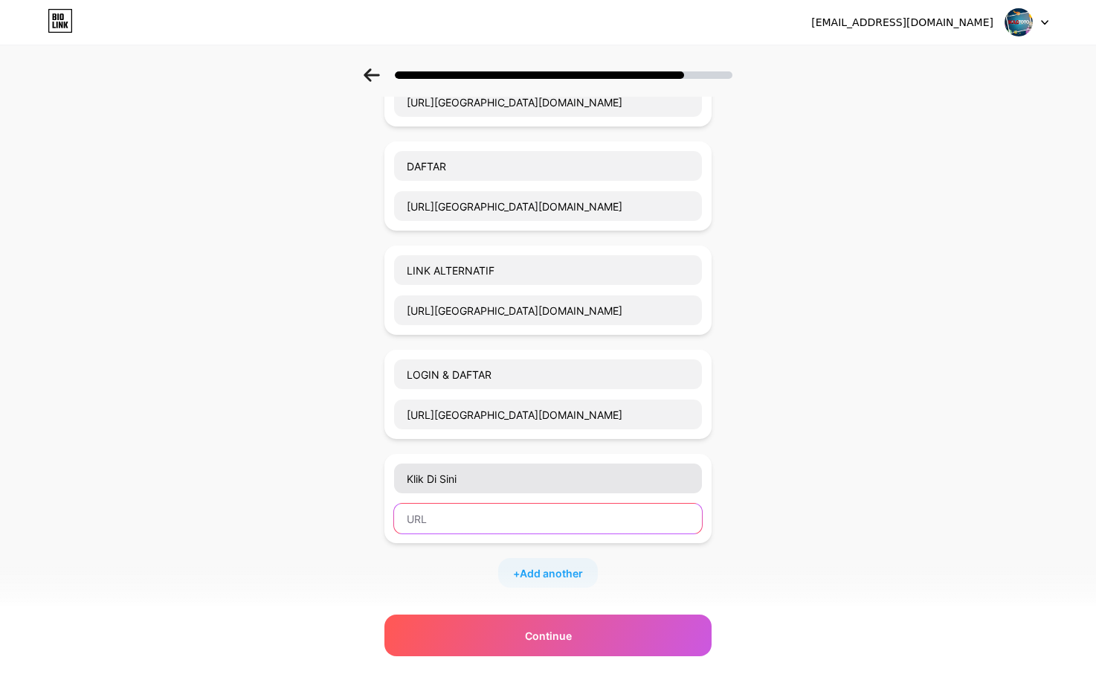
paste input "https://indonesiaku.site/solototo"
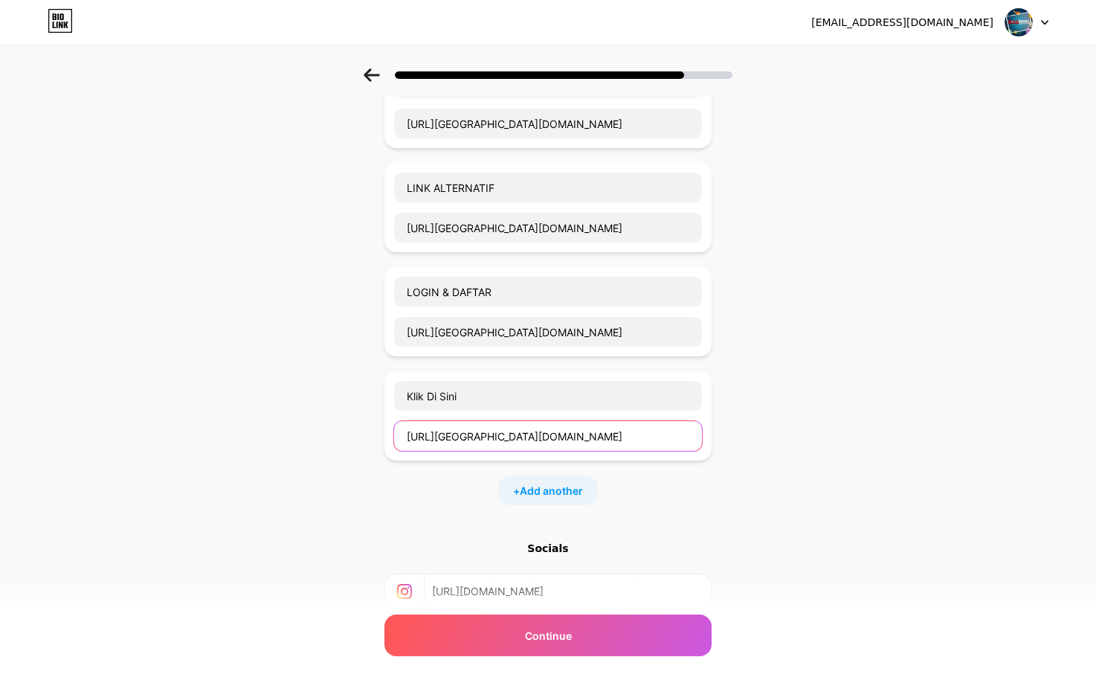
scroll to position [298, 0]
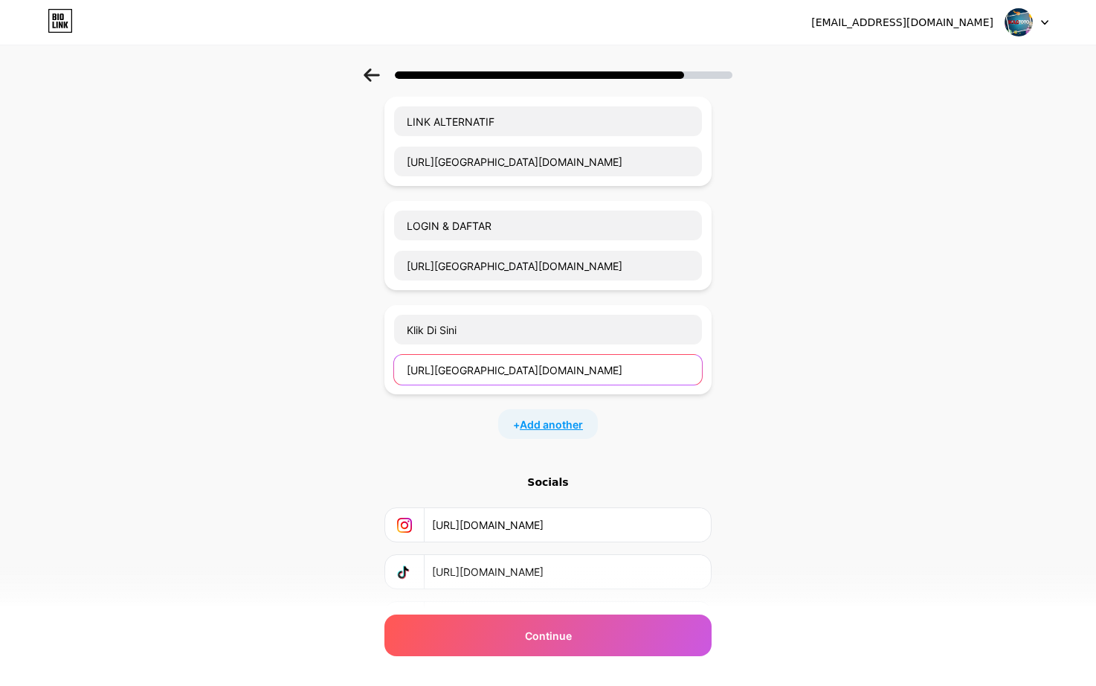
type input "https://indonesiaku.site/solototo"
click at [566, 429] on span "Add another" at bounding box center [551, 425] width 63 height 16
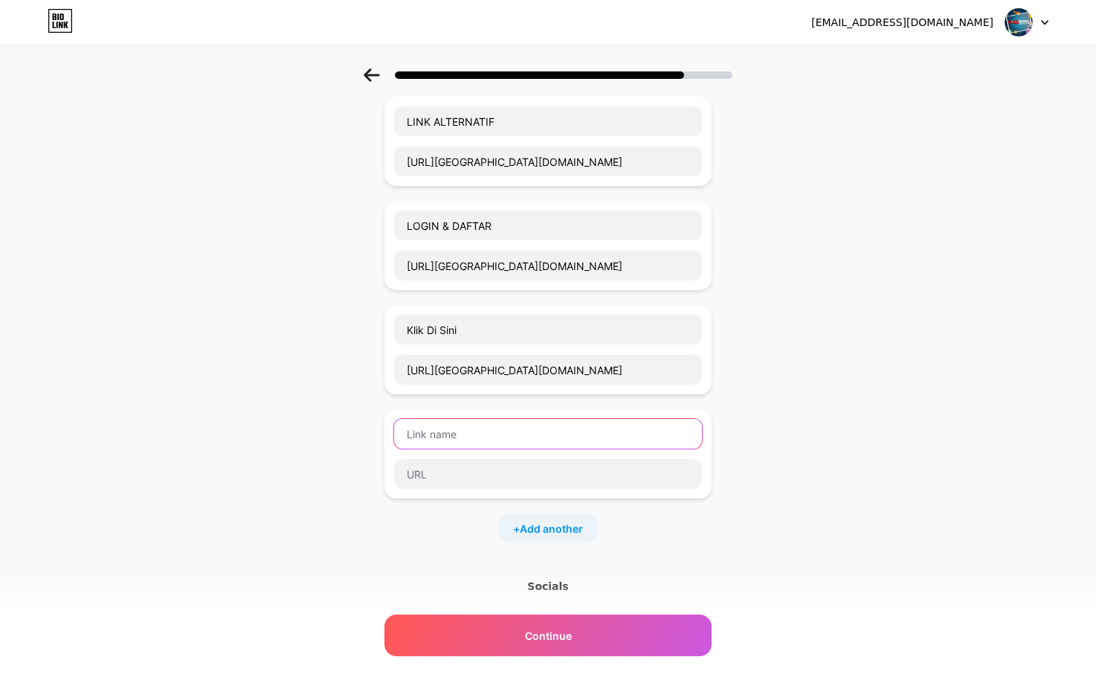
click at [457, 434] on input "text" at bounding box center [548, 434] width 308 height 30
type input "Klik Di Sini"
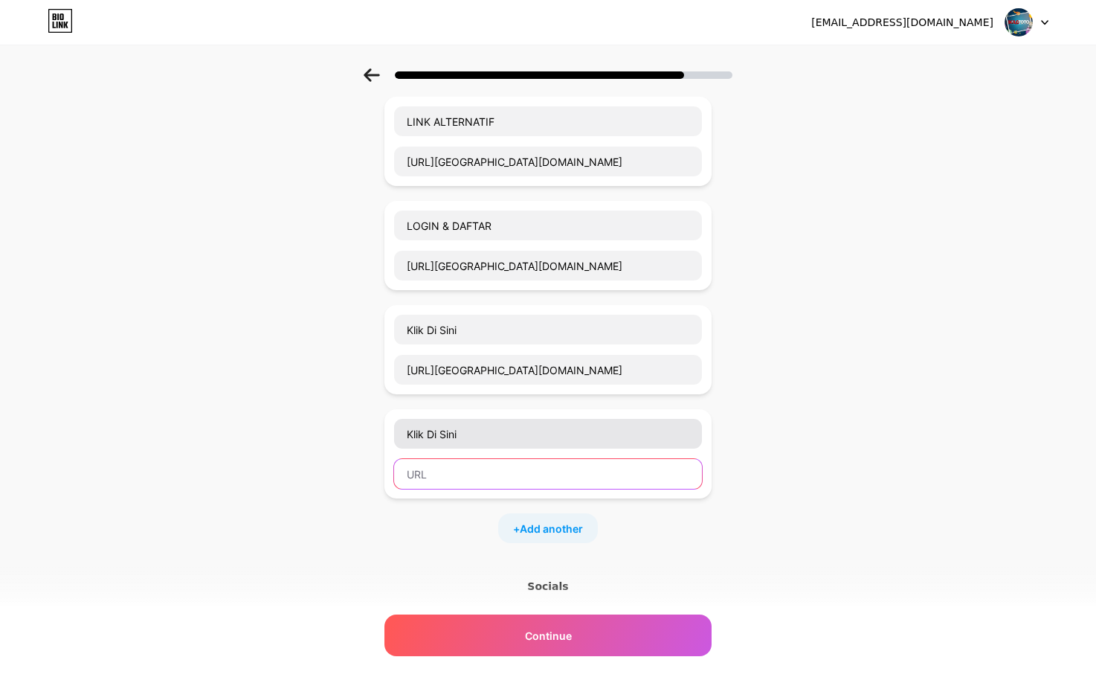
paste input "https://indonesiaku.site/solototo"
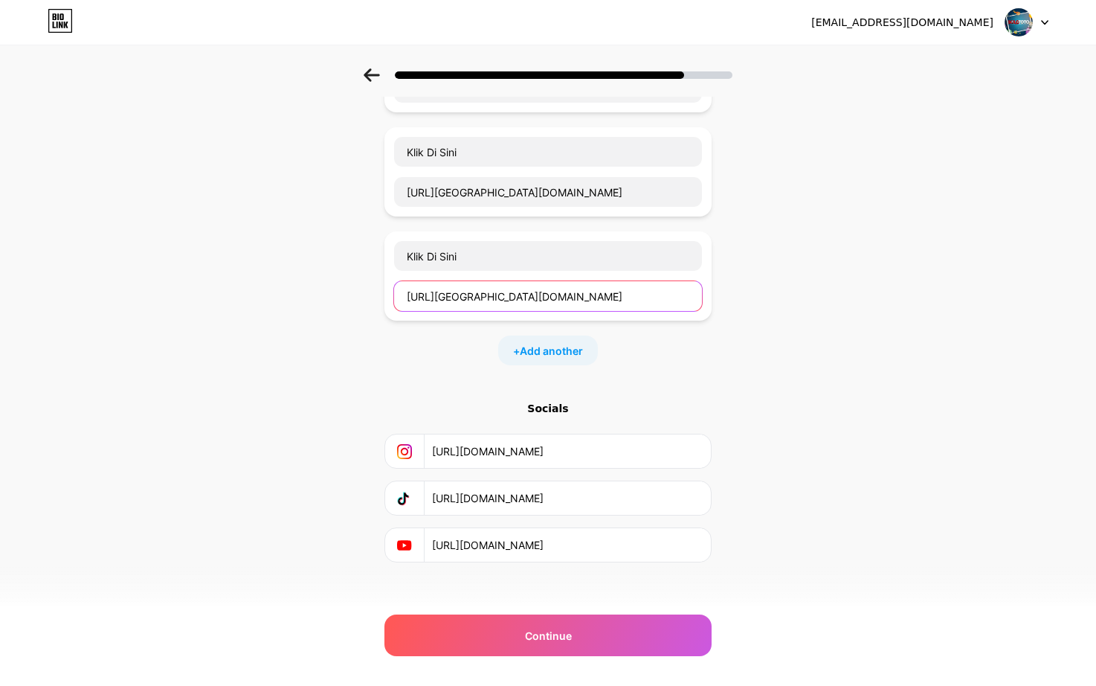
scroll to position [486, 0]
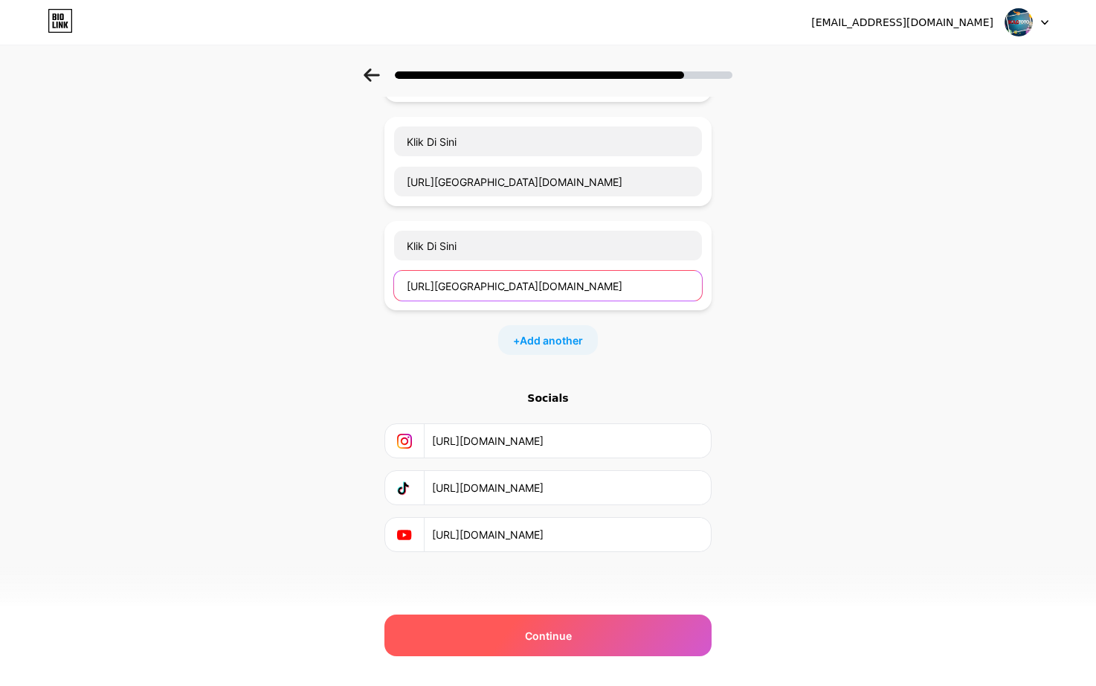
type input "https://indonesiaku.site/solototo"
click at [535, 625] on div "Continue" at bounding box center [548, 635] width 327 height 42
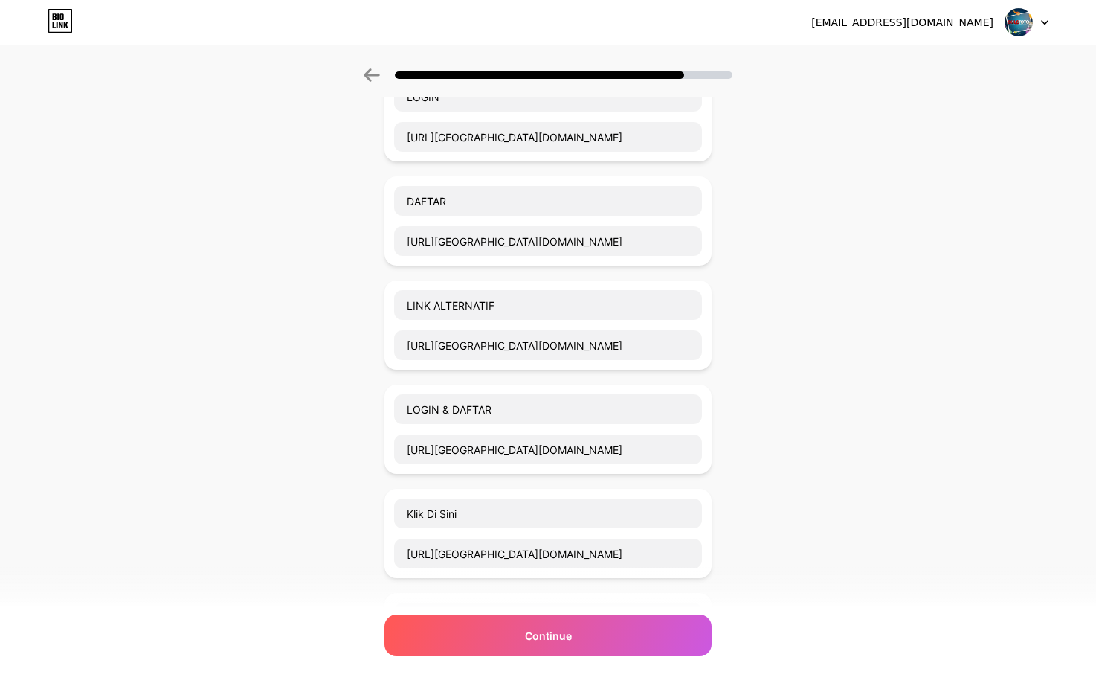
scroll to position [0, 0]
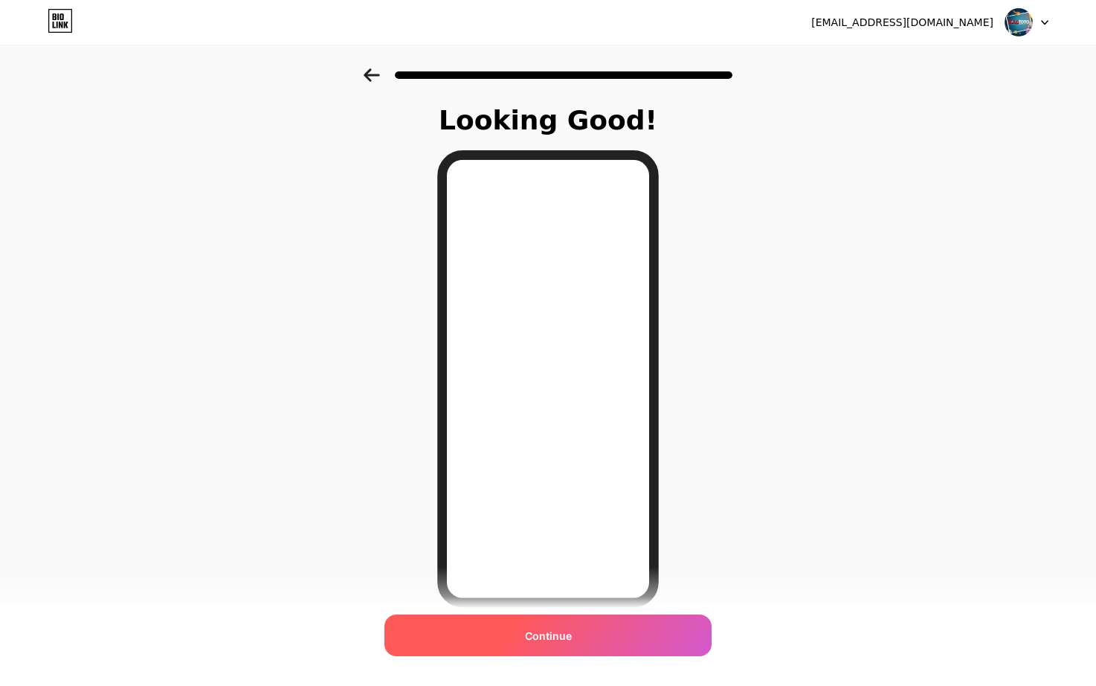
click at [589, 643] on div "Continue" at bounding box center [548, 635] width 327 height 42
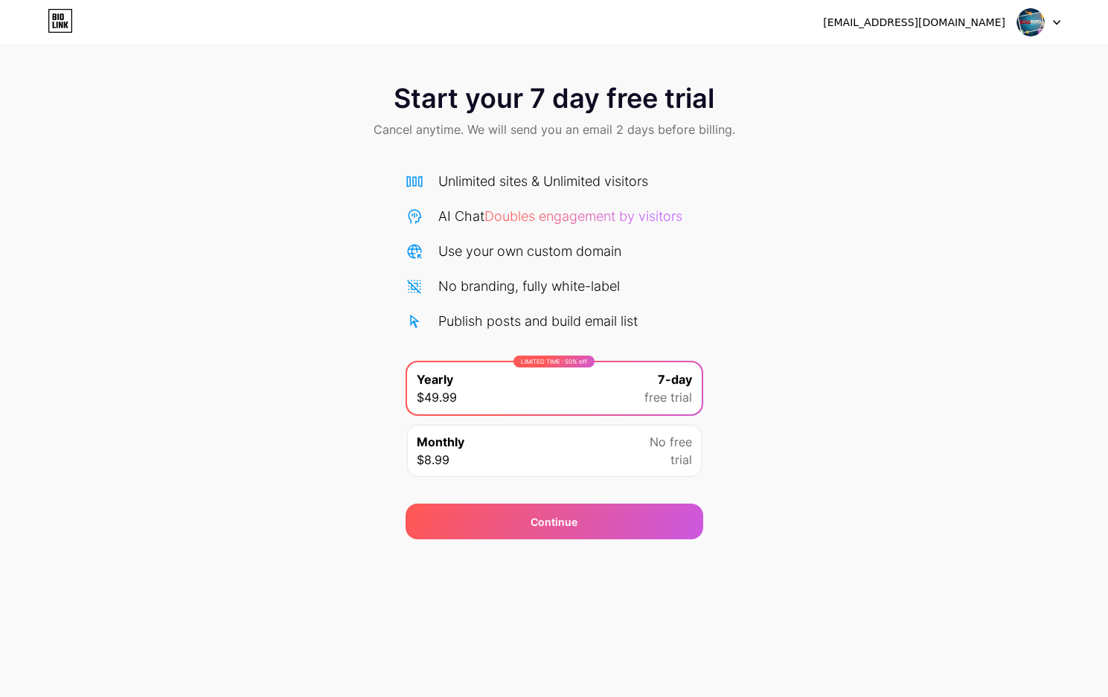
click at [570, 541] on div "punyasolo99disinigas@gmail.com Logout Link Copied Start your 7 day free trial C…" at bounding box center [554, 348] width 1108 height 697
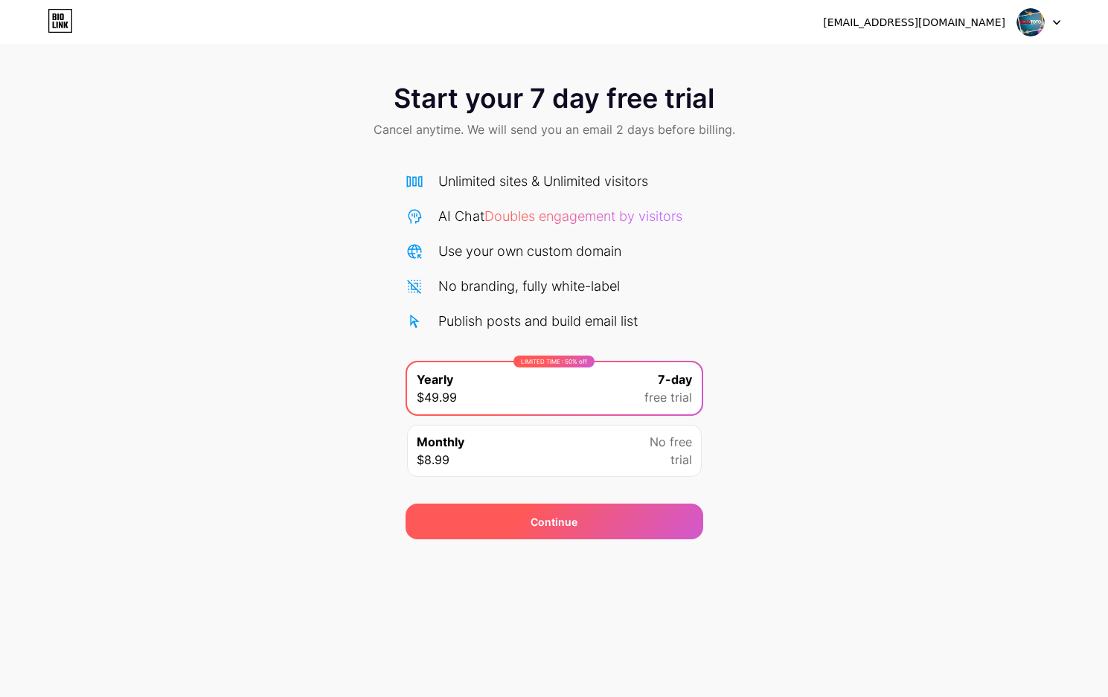
click at [568, 527] on div "Continue" at bounding box center [553, 522] width 47 height 16
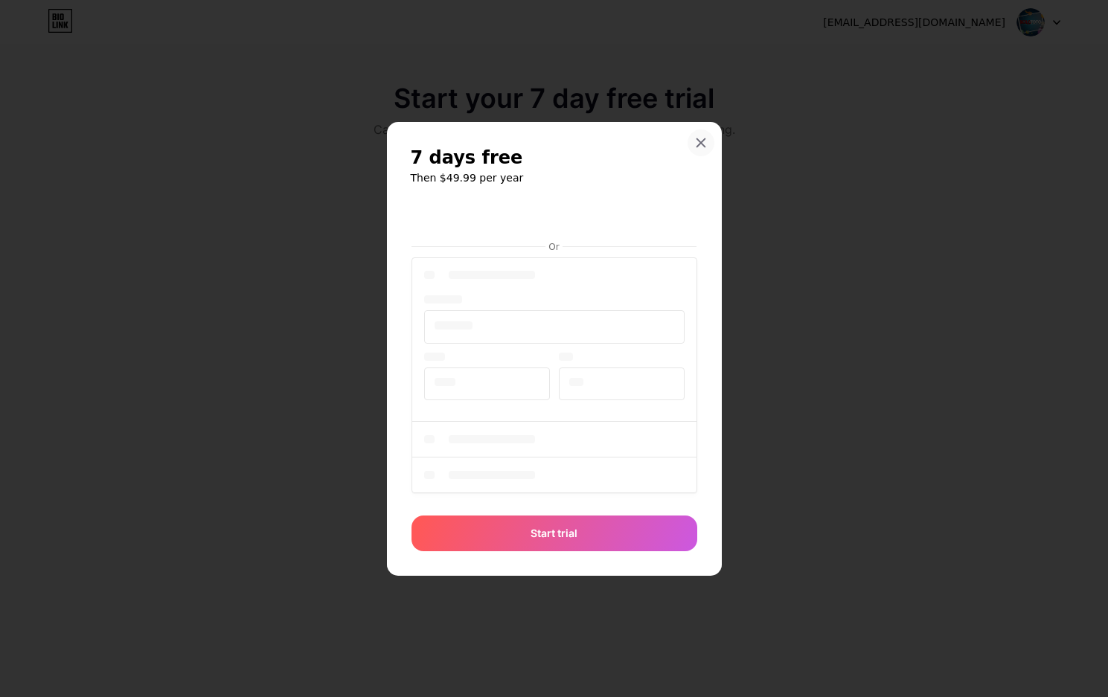
click at [707, 134] on div at bounding box center [700, 142] width 27 height 27
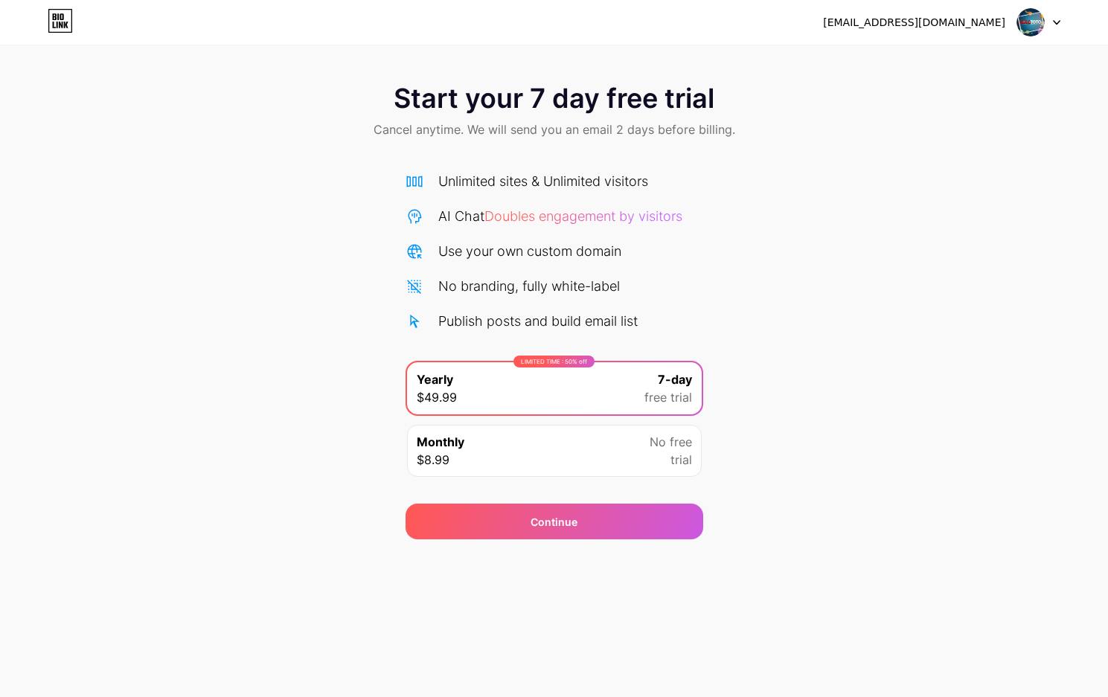
click at [524, 470] on div "Monthly $8.99 No free trial" at bounding box center [554, 451] width 295 height 52
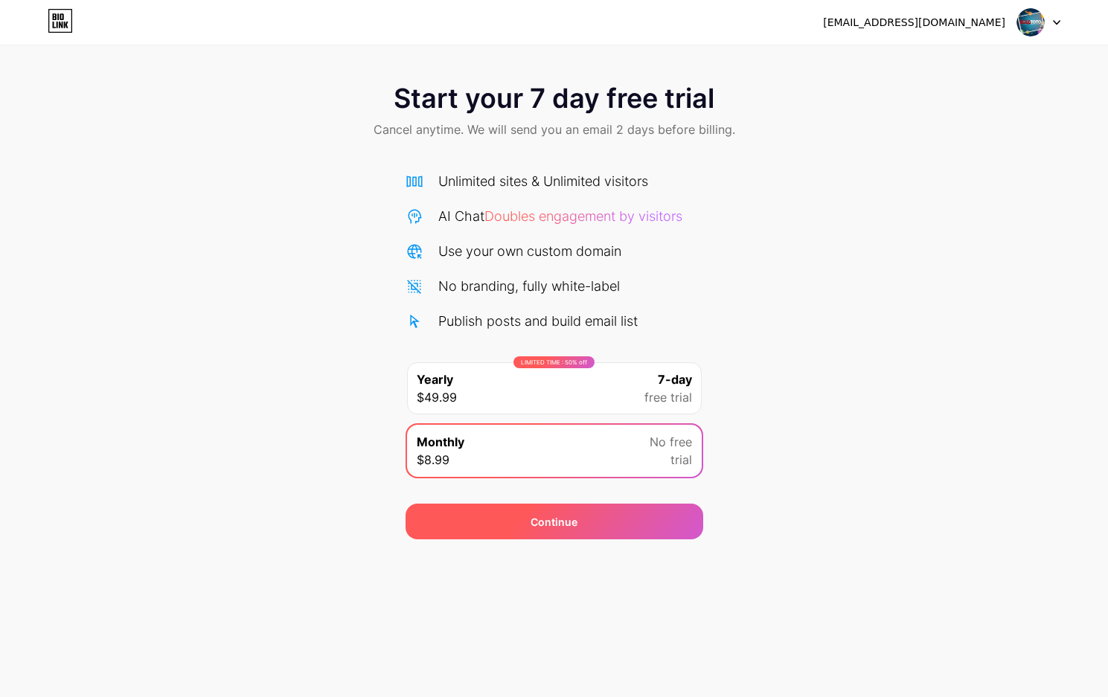
click at [534, 523] on div "Continue" at bounding box center [553, 522] width 47 height 16
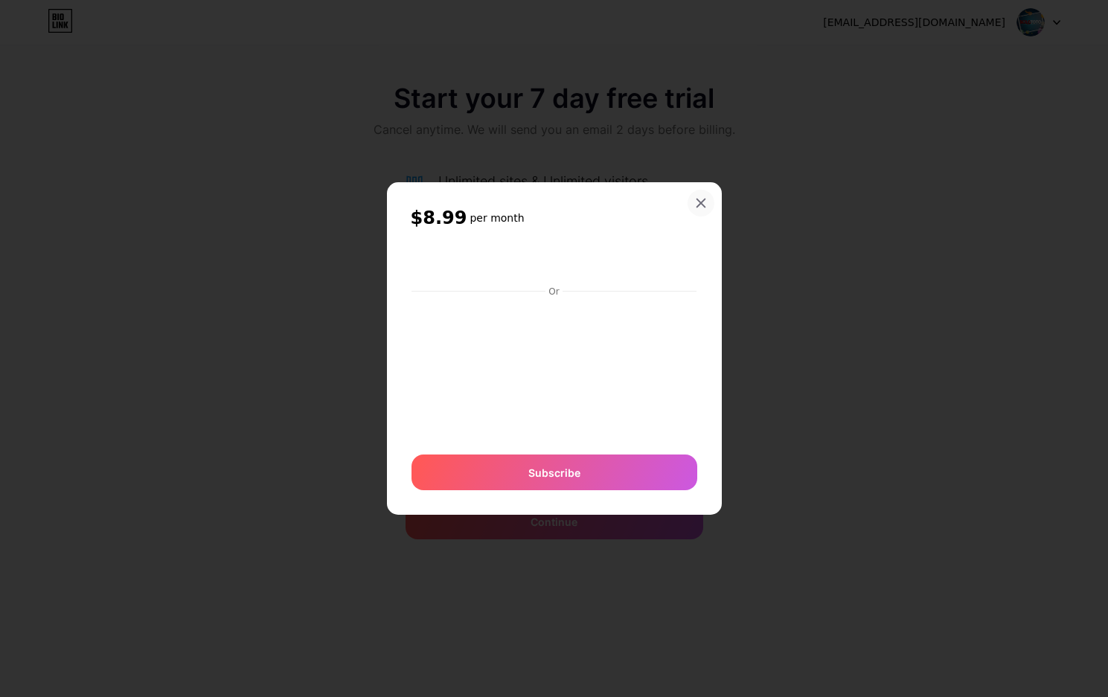
click at [701, 205] on icon at bounding box center [701, 203] width 12 height 12
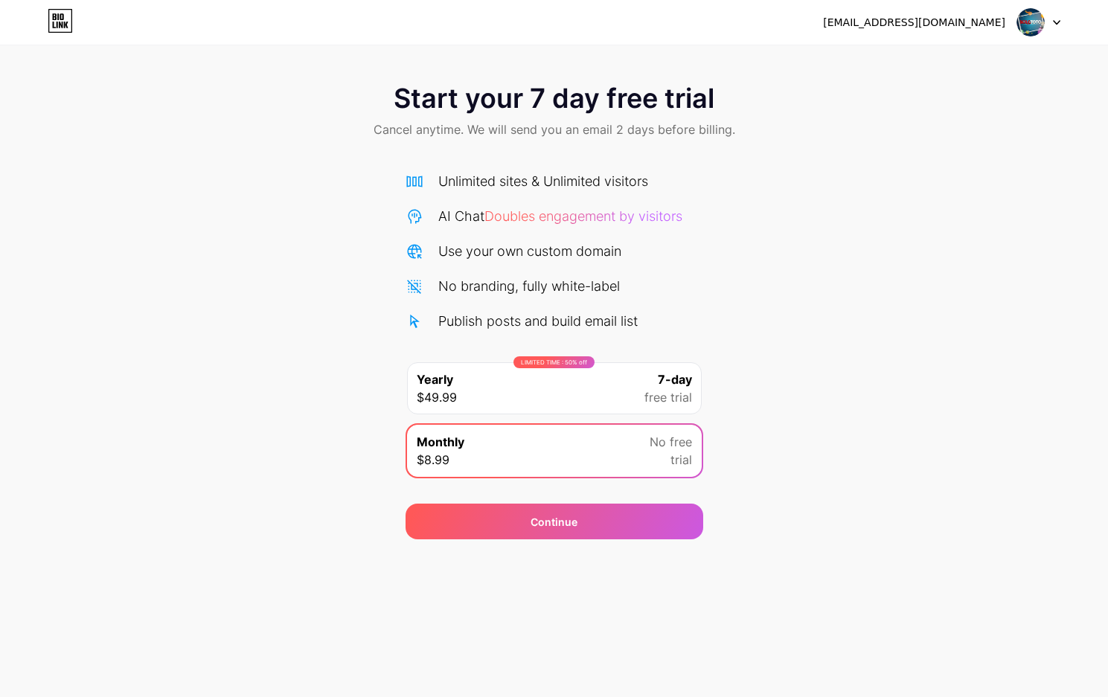
click at [63, 34] on link at bounding box center [60, 22] width 25 height 27
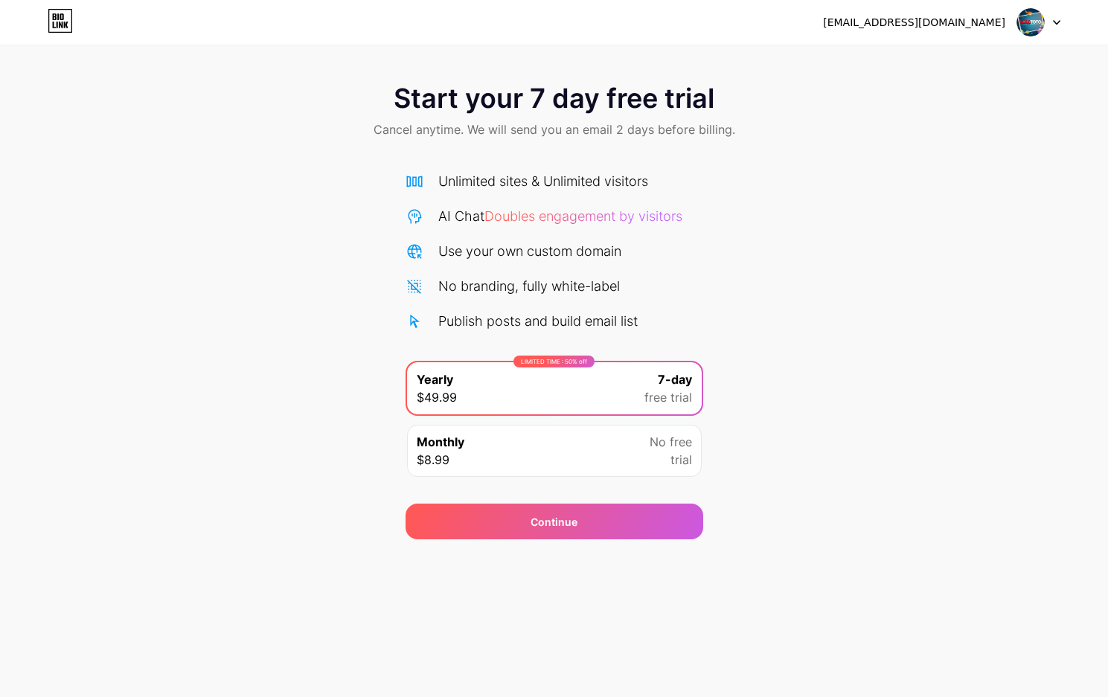
click at [591, 454] on div "Monthly $8.99 No free trial" at bounding box center [554, 451] width 295 height 52
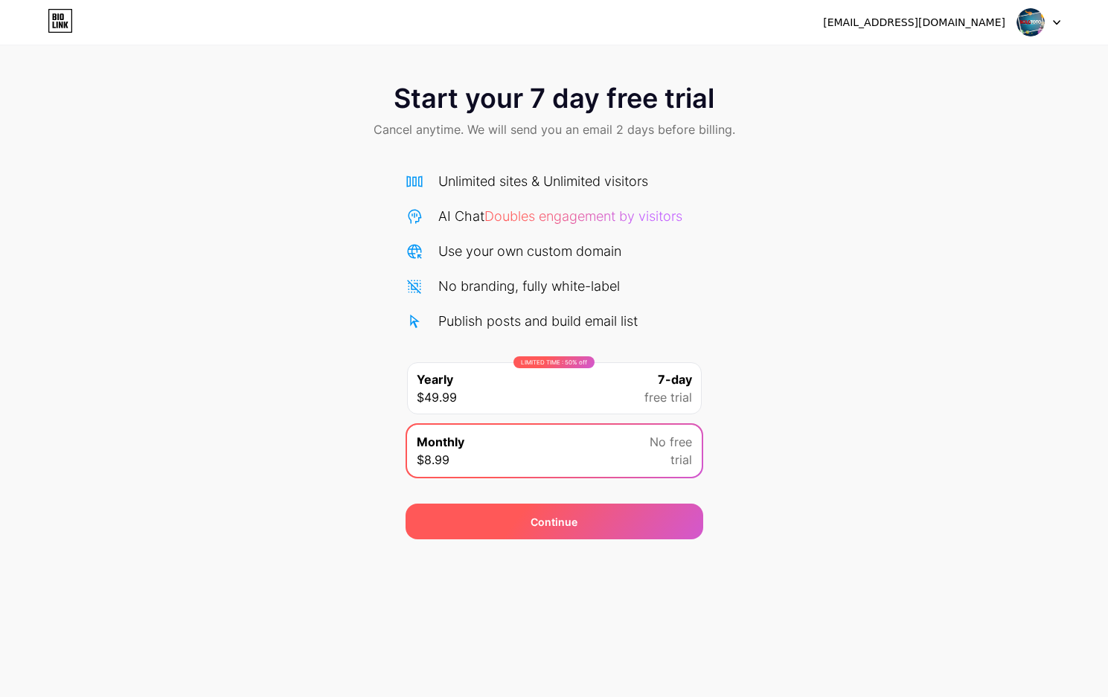
click at [571, 512] on div "Continue" at bounding box center [554, 522] width 298 height 36
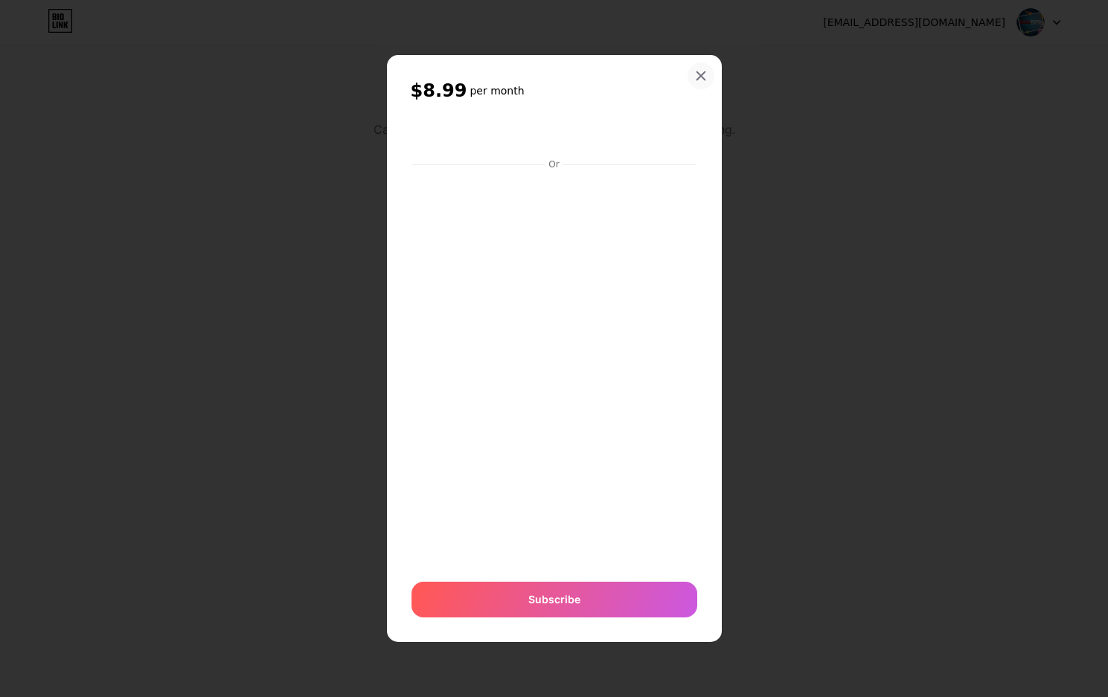
click at [704, 74] on icon at bounding box center [700, 76] width 8 height 8
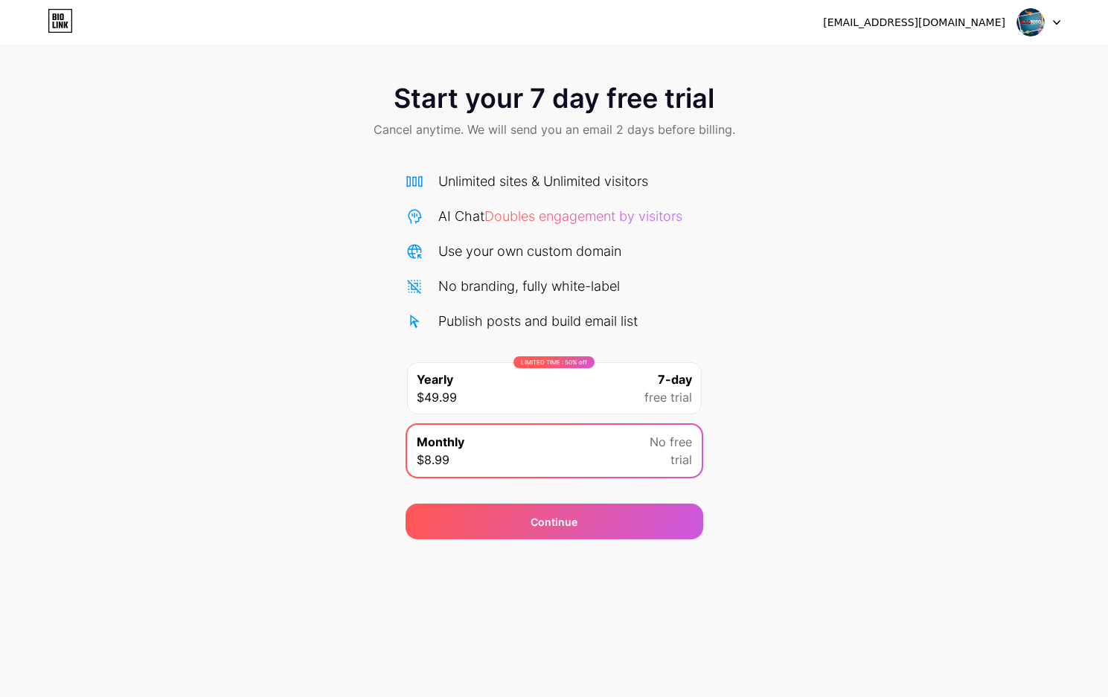
click at [1029, 14] on img at bounding box center [1030, 22] width 28 height 28
click at [539, 373] on div "LIMITED TIME : 50% off Yearly $49.99 7-day free trial" at bounding box center [554, 388] width 295 height 52
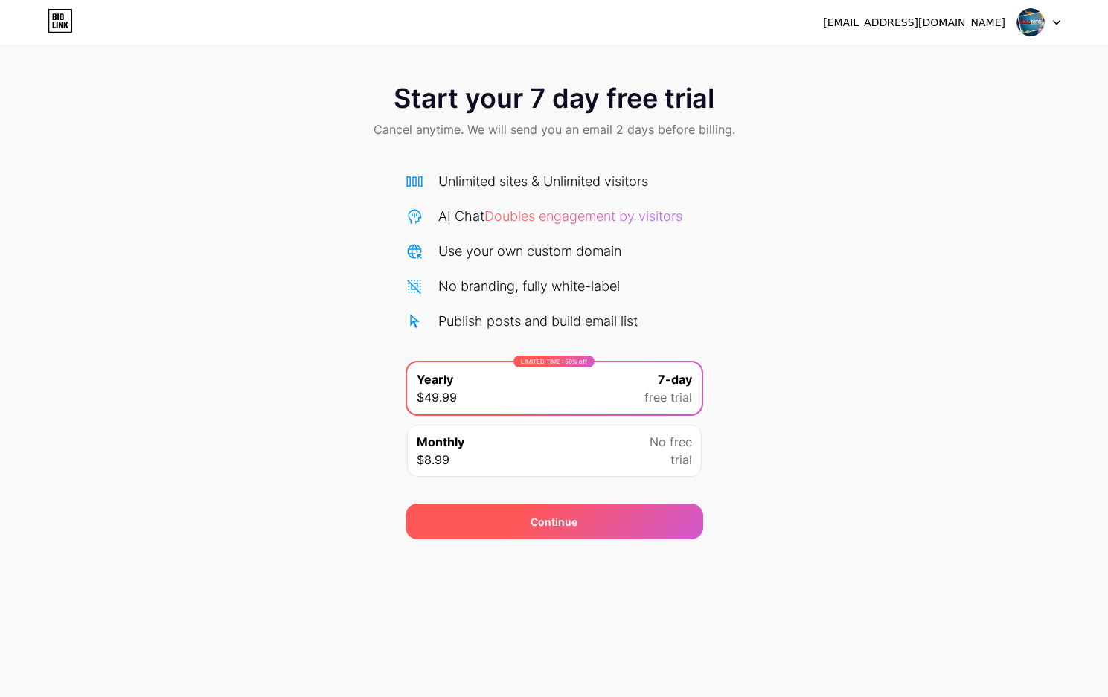
click at [588, 516] on div "Continue" at bounding box center [554, 522] width 298 height 36
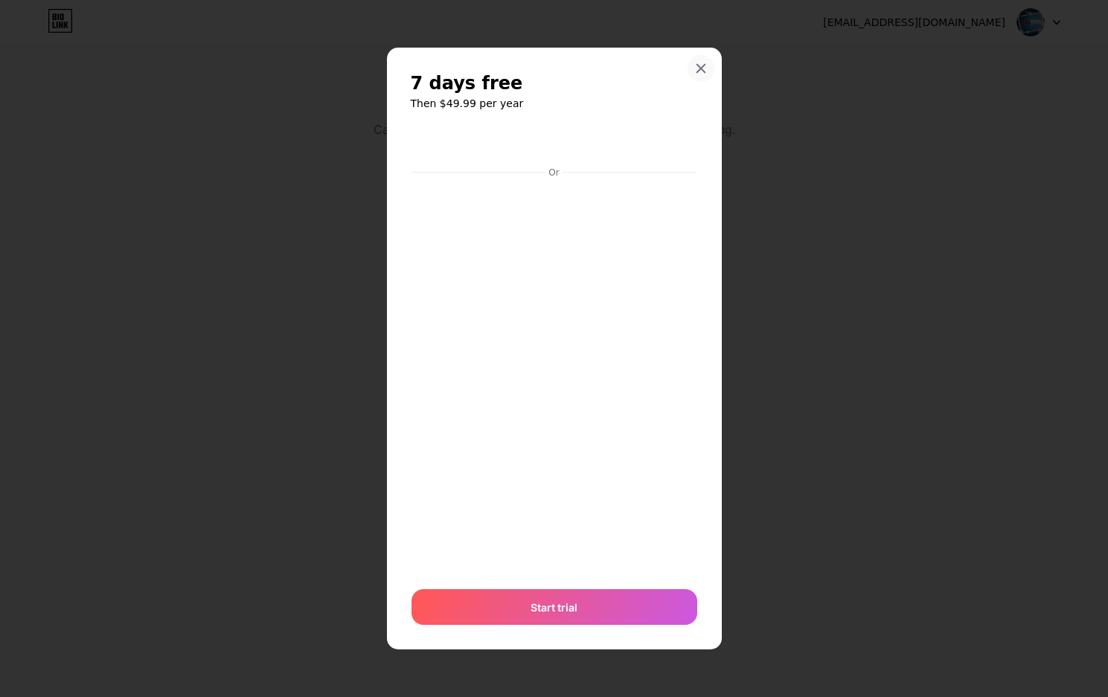
click at [708, 71] on div at bounding box center [700, 68] width 27 height 27
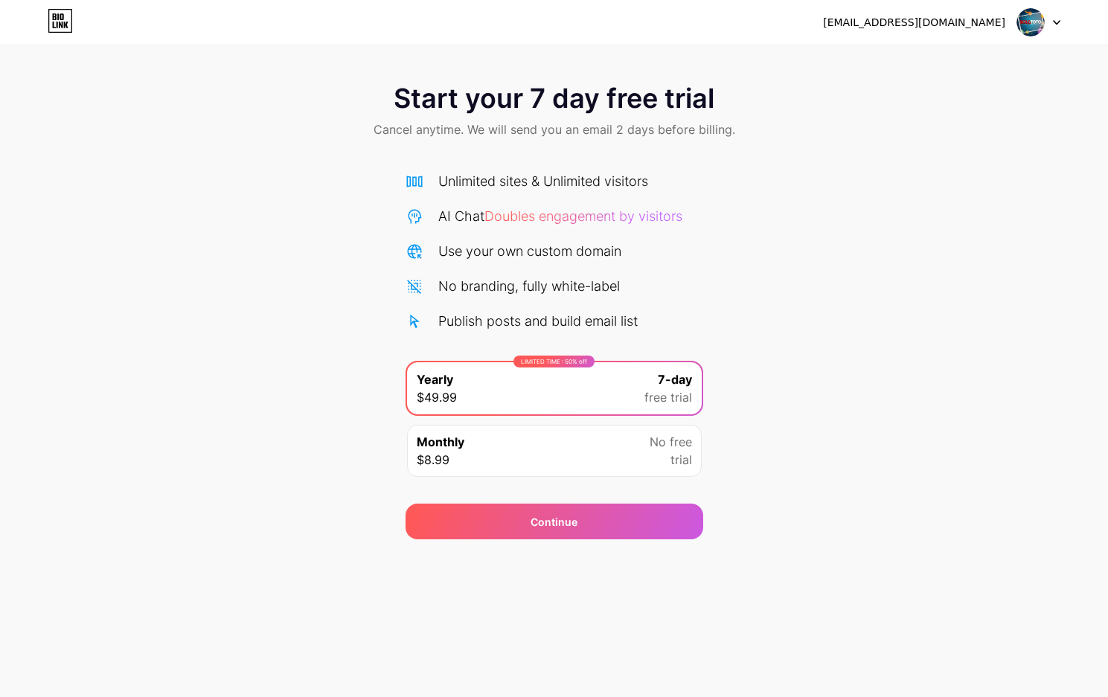
drag, startPoint x: 495, startPoint y: 435, endPoint x: 495, endPoint y: 448, distance: 12.6
click at [495, 435] on div "Monthly $8.99 No free trial" at bounding box center [554, 451] width 295 height 52
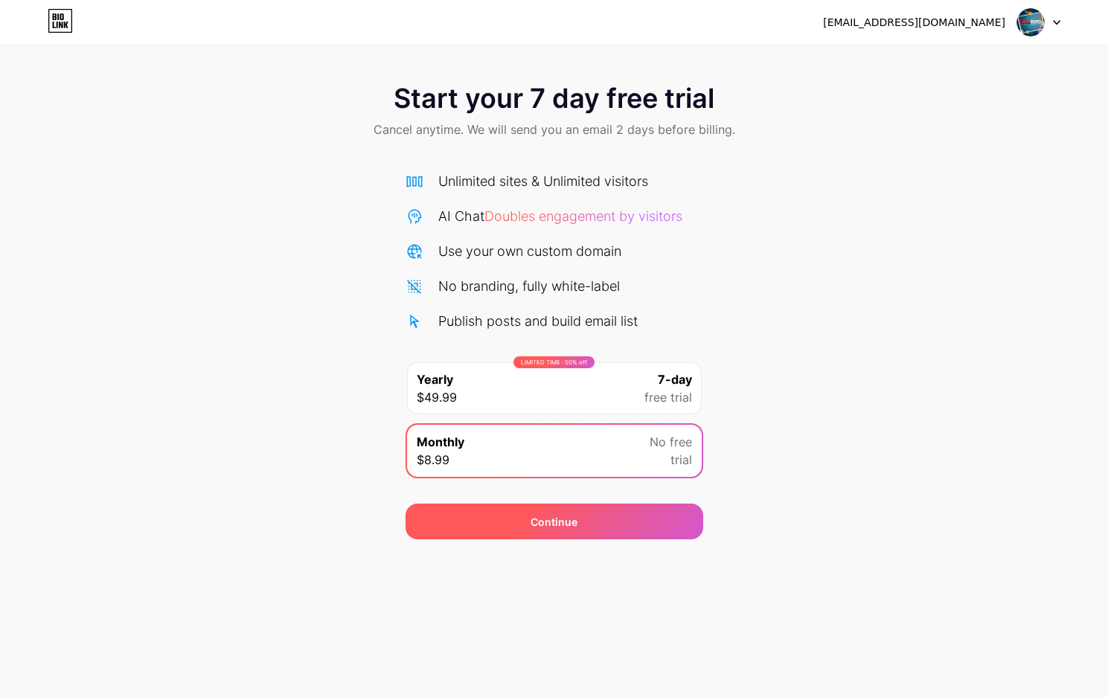
click at [487, 503] on div "Continue" at bounding box center [554, 513] width 298 height 54
click at [486, 508] on div "Continue" at bounding box center [554, 522] width 298 height 36
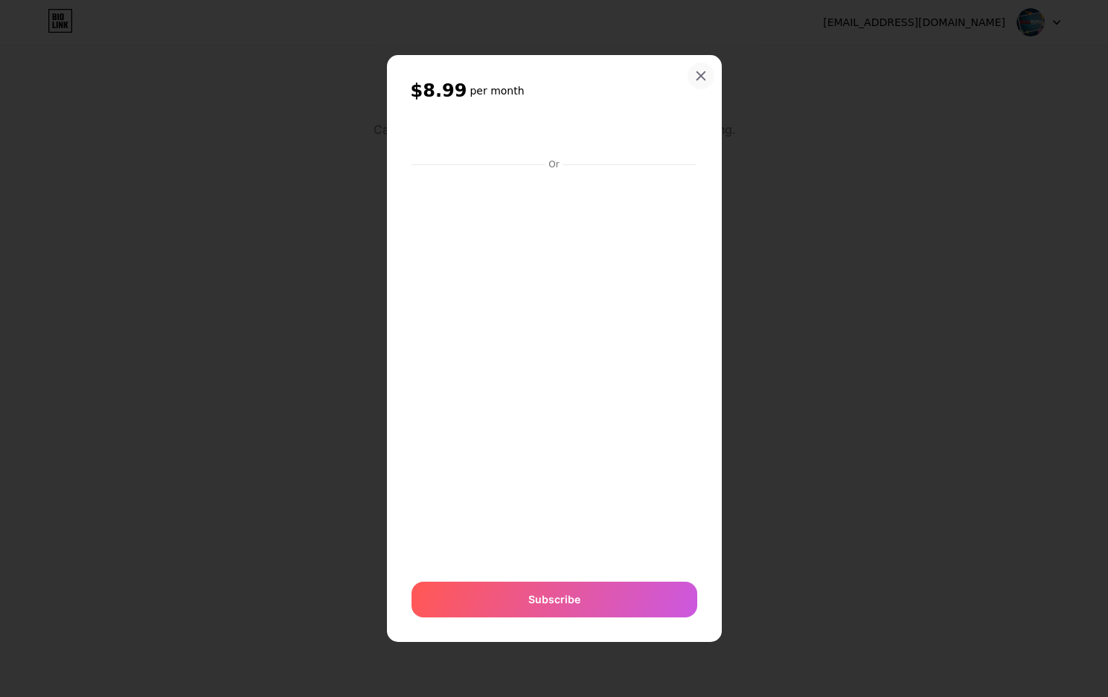
click at [696, 69] on div at bounding box center [700, 75] width 27 height 27
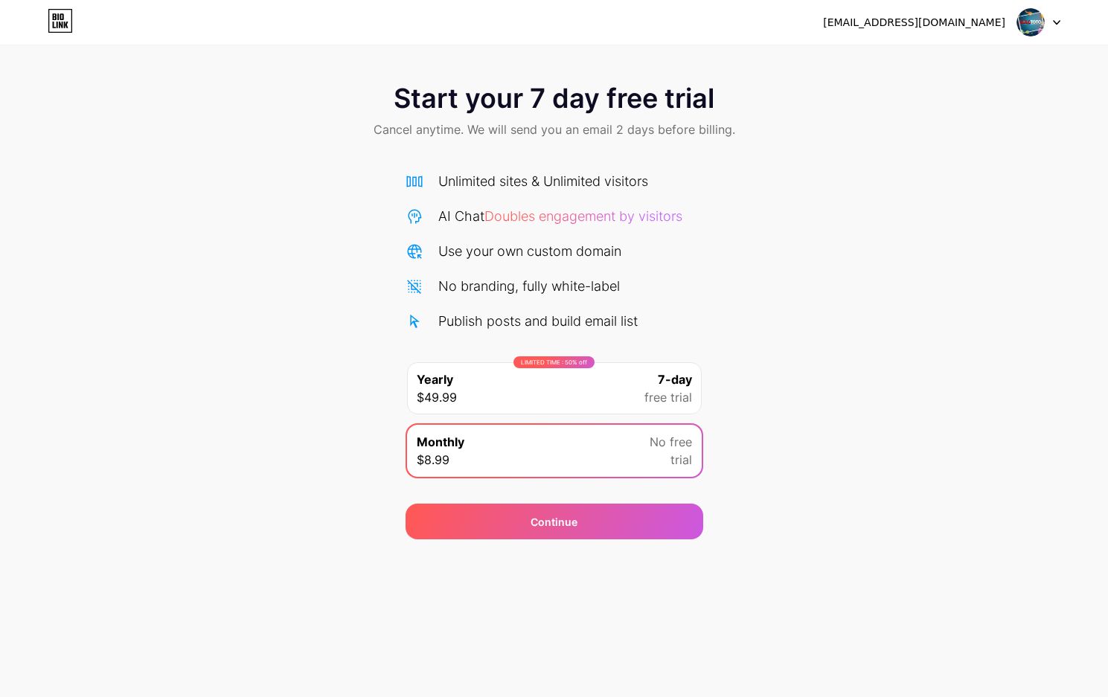
click at [60, 23] on icon at bounding box center [61, 25] width 4 height 7
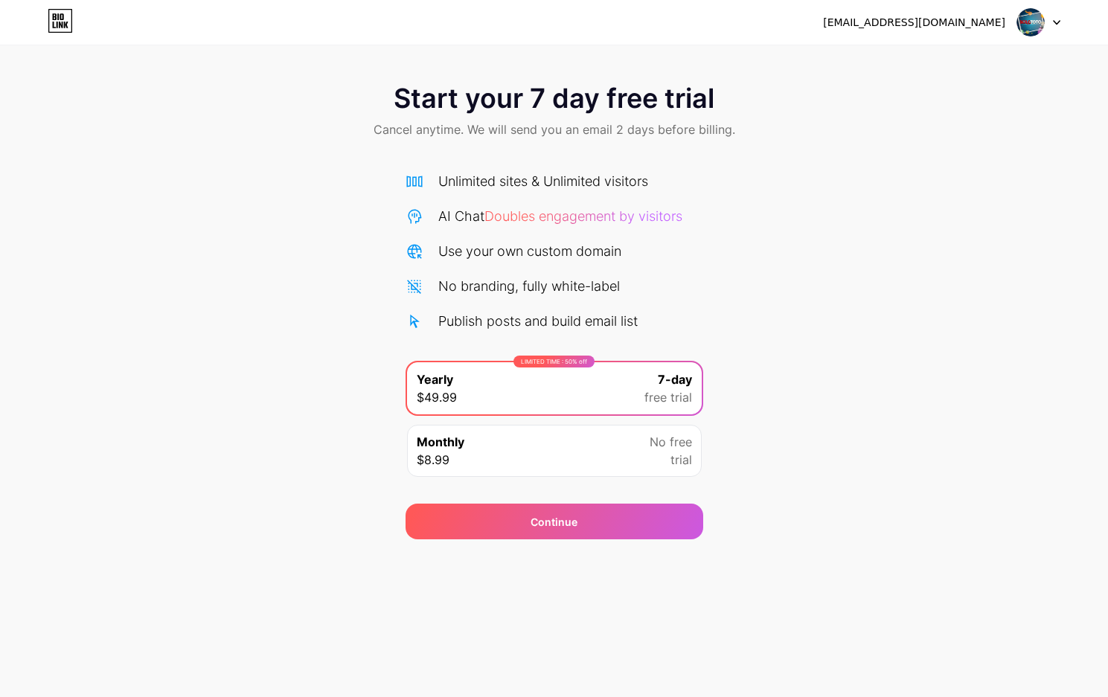
click at [63, 37] on div "punyasolo99disinigas@gmail.com Logout" at bounding box center [554, 22] width 1108 height 45
click at [62, 34] on link at bounding box center [60, 22] width 25 height 27
click at [530, 441] on div "Monthly $8.99 No free trial" at bounding box center [554, 451] width 295 height 52
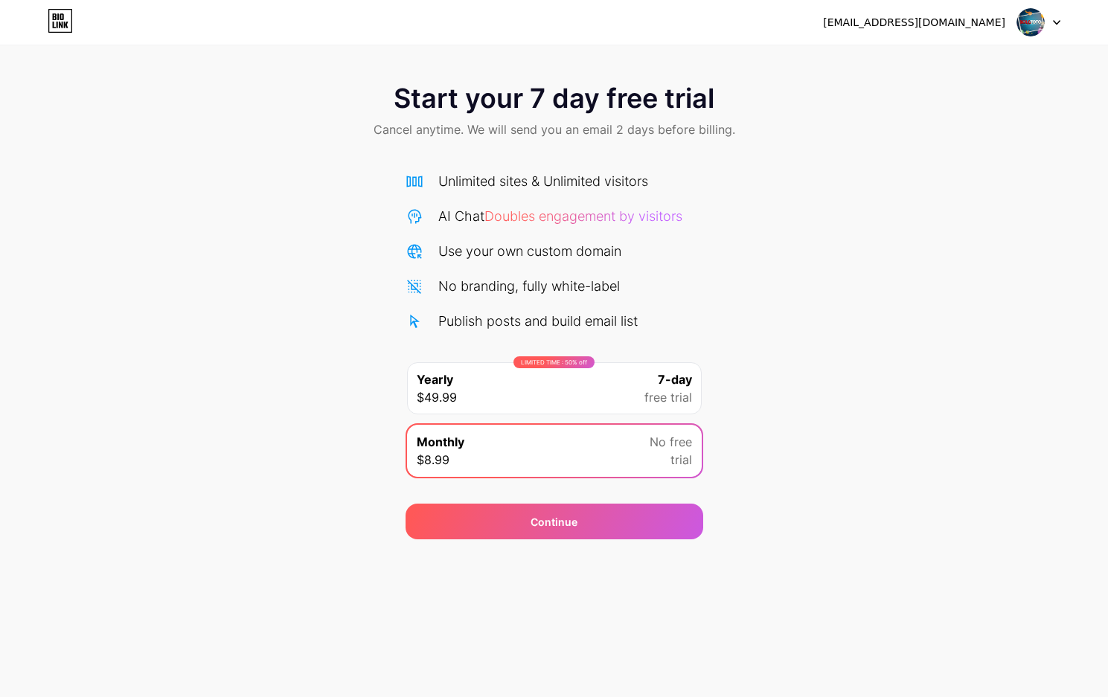
click at [1025, 28] on img at bounding box center [1030, 22] width 28 height 28
click at [930, 24] on div "[EMAIL_ADDRESS][DOMAIN_NAME]" at bounding box center [914, 23] width 182 height 16
click at [598, 92] on span "Start your 7 day free trial" at bounding box center [554, 98] width 321 height 30
click at [599, 92] on span "Start your 7 day free trial" at bounding box center [554, 98] width 321 height 30
click at [610, 74] on div "Start your 7 day free trial Cancel anytime. We will send you an email 2 days be…" at bounding box center [554, 112] width 1108 height 88
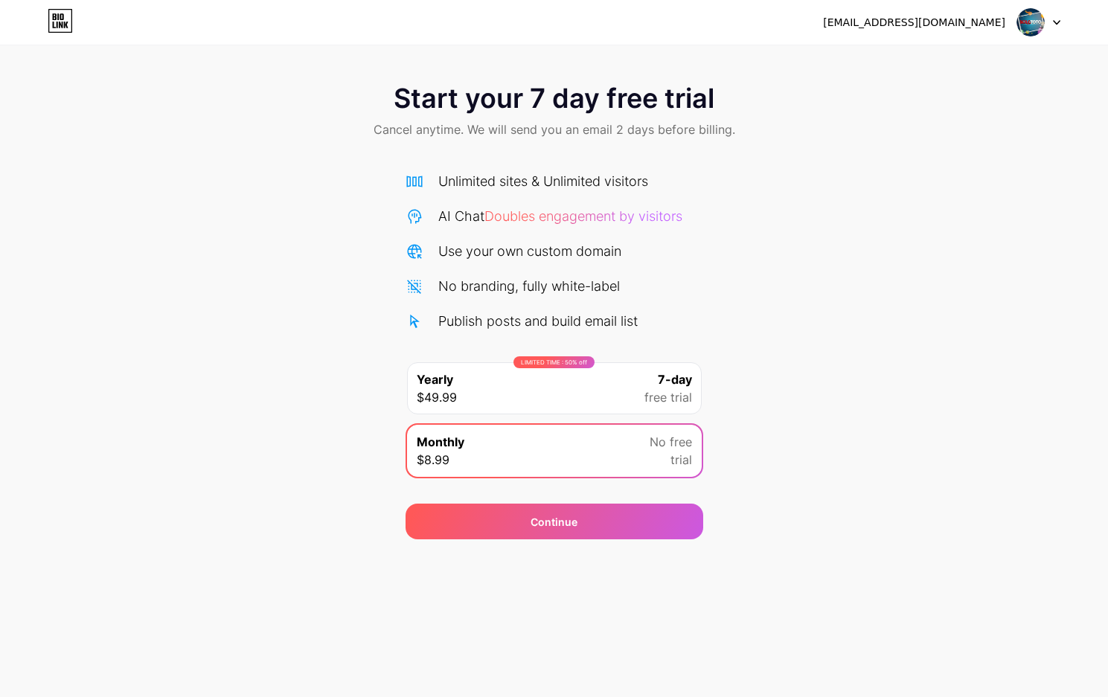
drag, startPoint x: 614, startPoint y: 61, endPoint x: 747, endPoint y: 7, distance: 143.1
click at [616, 60] on div "Start your 7 day free trial Cancel anytime. We will send you an email 2 days be…" at bounding box center [554, 269] width 1108 height 539
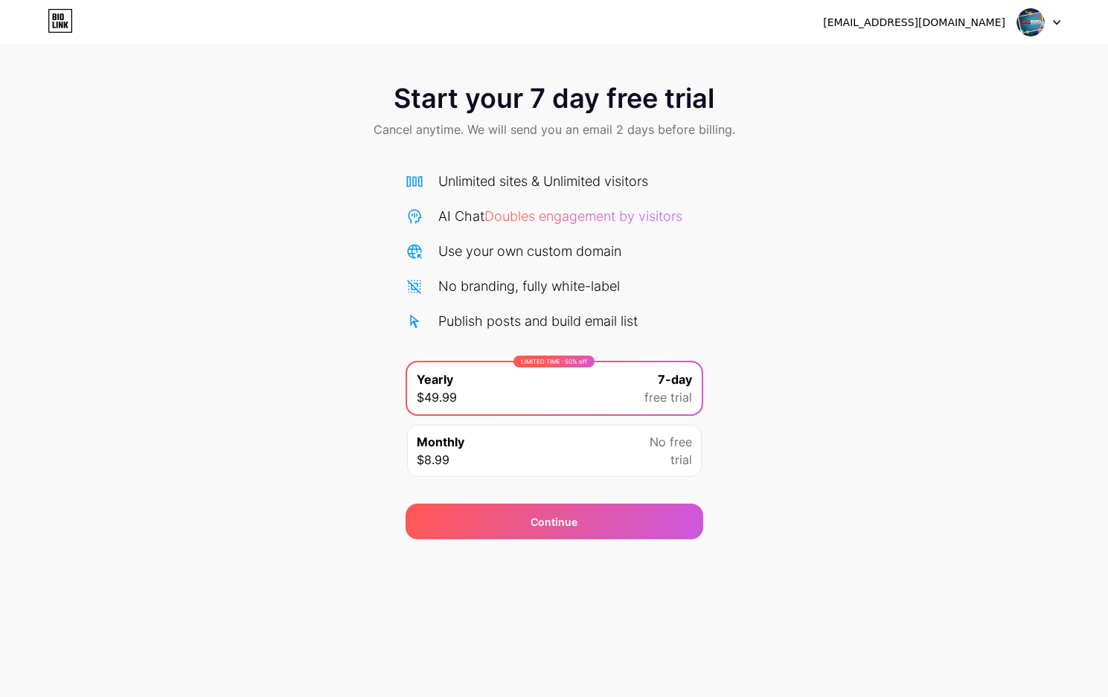
click at [79, 23] on div "[EMAIL_ADDRESS][DOMAIN_NAME] Logout" at bounding box center [554, 22] width 1108 height 27
click at [53, 22] on icon at bounding box center [60, 21] width 25 height 24
click at [83, 180] on div "Start your 7 day free trial Cancel anytime. We will send you an email 2 days be…" at bounding box center [554, 303] width 1108 height 471
click at [50, 30] on icon at bounding box center [60, 21] width 25 height 24
click at [43, 19] on div "[EMAIL_ADDRESS][DOMAIN_NAME] Logout" at bounding box center [554, 22] width 1108 height 27
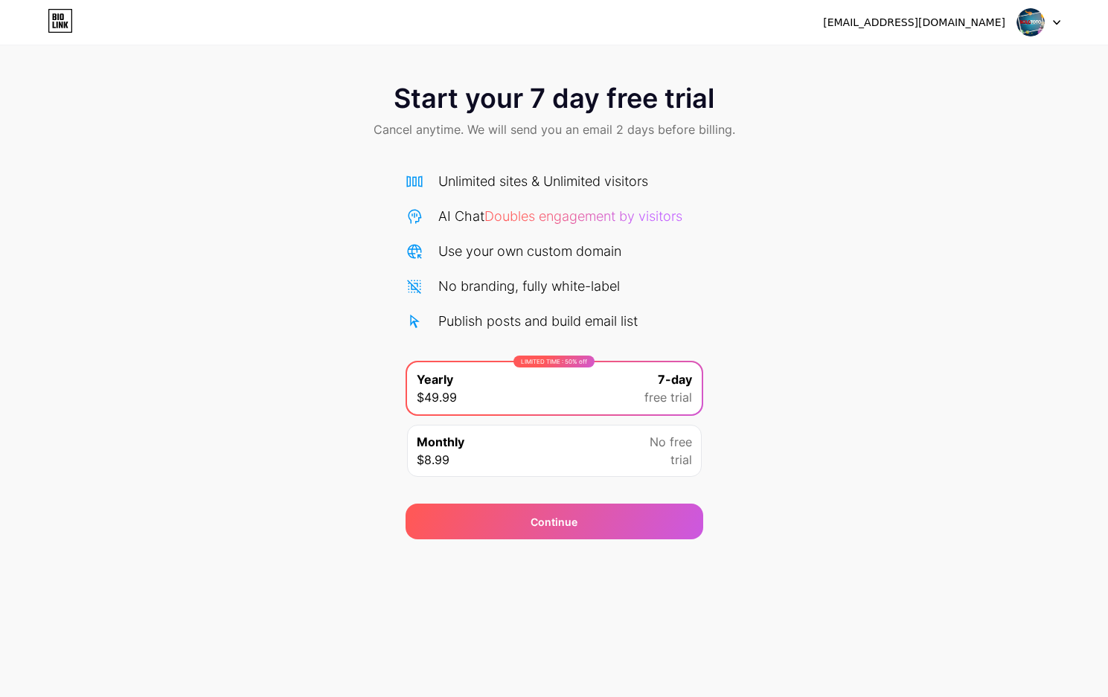
drag, startPoint x: 48, startPoint y: 22, endPoint x: 57, endPoint y: 23, distance: 9.0
click at [49, 23] on icon at bounding box center [60, 21] width 25 height 24
click at [89, 28] on html "[EMAIL_ADDRESS][DOMAIN_NAME] Logout Link Copied Start your 7 day free trial Can…" at bounding box center [554, 348] width 1108 height 697
click at [1050, 15] on div at bounding box center [1038, 22] width 43 height 27
click at [940, 57] on li "Logout" at bounding box center [967, 61] width 184 height 40
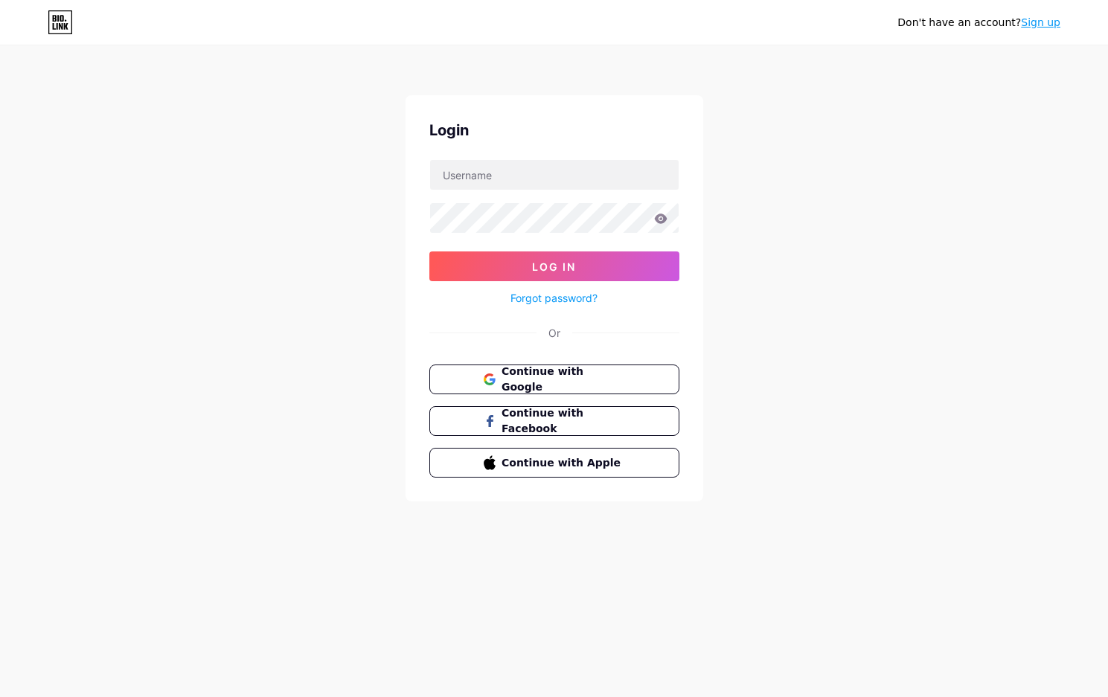
click at [524, 396] on div "Continue with Google Continue with Facebook Continue with Apple" at bounding box center [554, 421] width 250 height 113
click at [524, 381] on span "Continue with Google" at bounding box center [563, 380] width 124 height 32
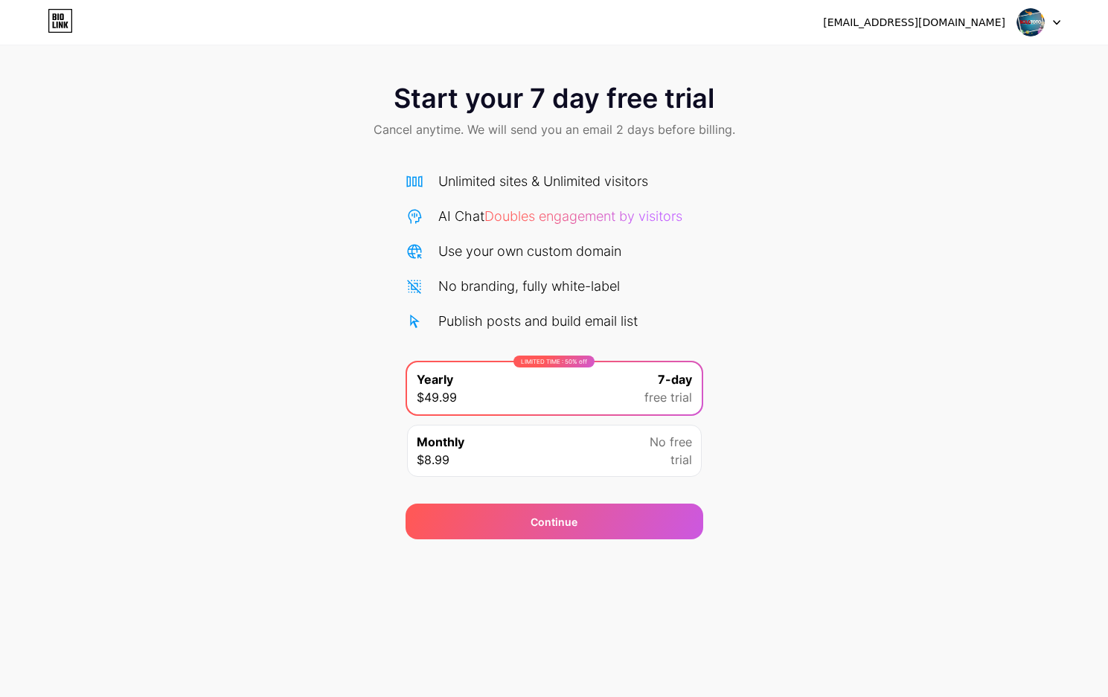
click at [500, 438] on div "Monthly $8.99 No free trial" at bounding box center [554, 451] width 295 height 52
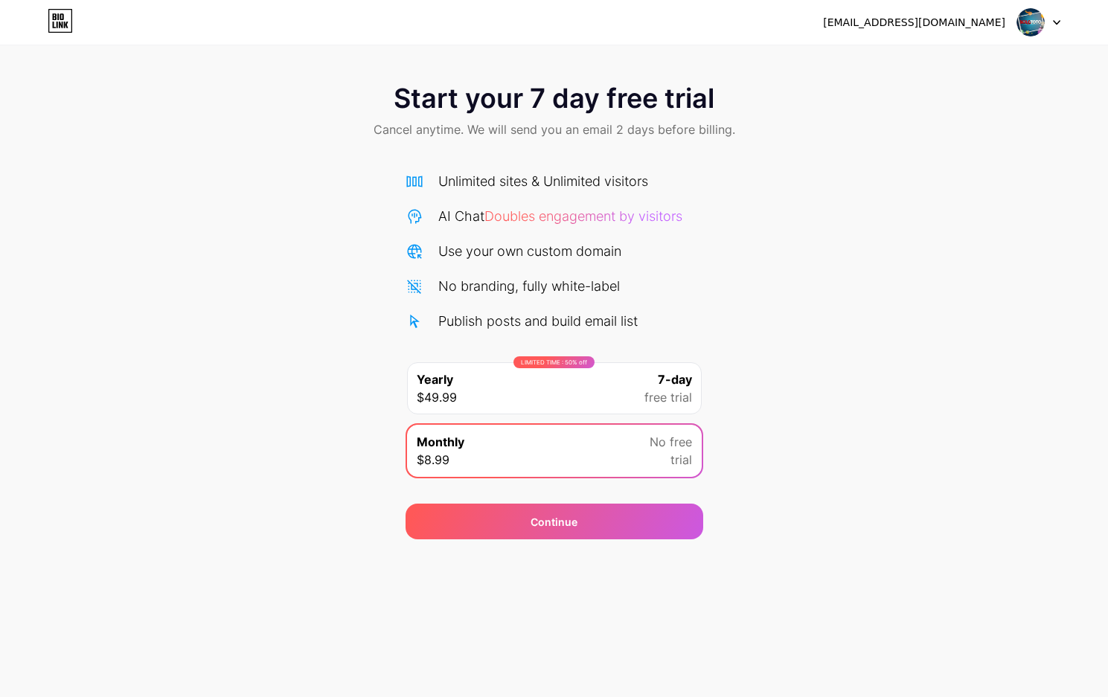
click at [513, 432] on div "Monthly $8.99 No free trial" at bounding box center [554, 451] width 295 height 52
click at [501, 400] on div "LIMITED TIME : 50% off Yearly $49.99 7-day free trial" at bounding box center [554, 388] width 295 height 52
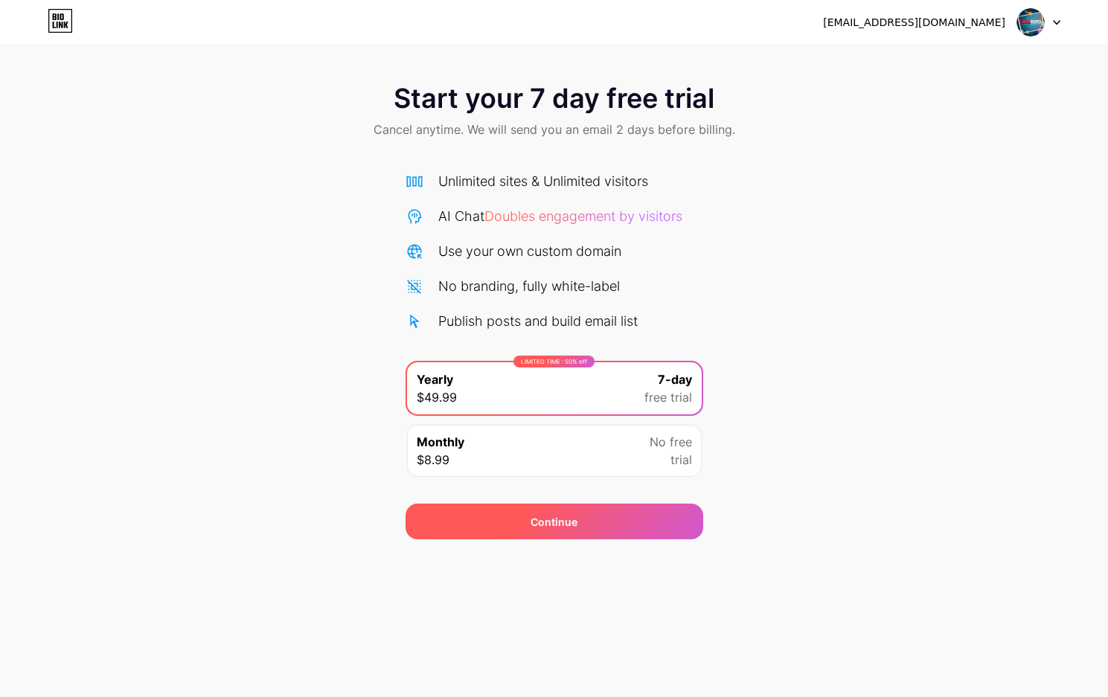
click at [489, 516] on div "Continue" at bounding box center [554, 522] width 298 height 36
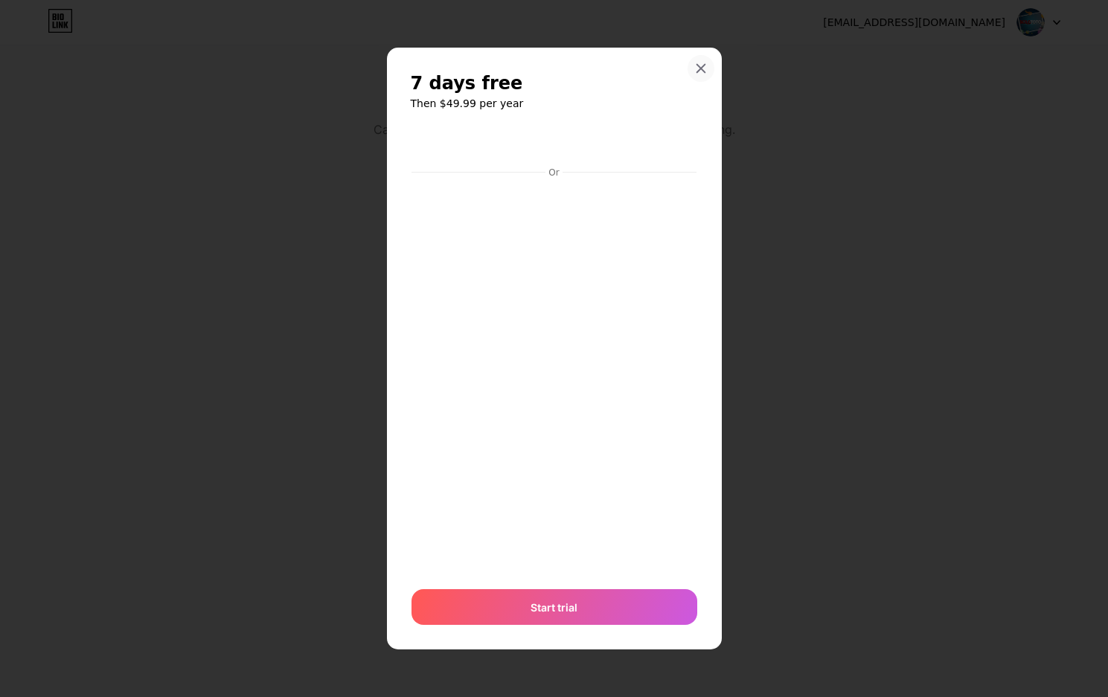
click at [703, 71] on icon at bounding box center [700, 69] width 8 height 8
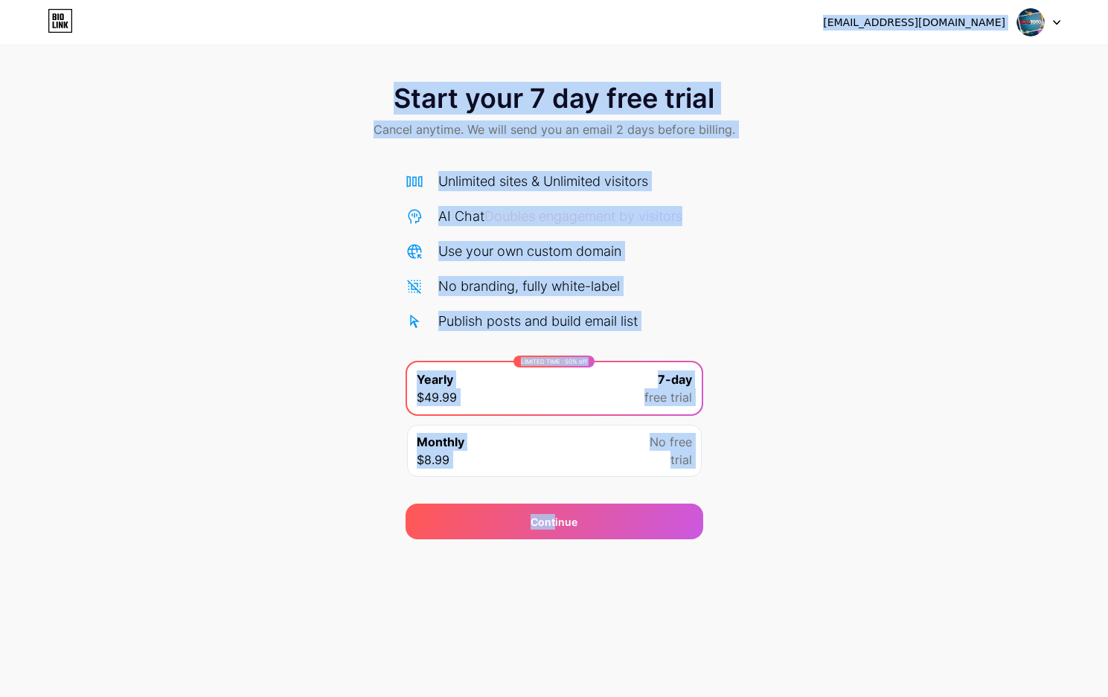
drag, startPoint x: 555, startPoint y: 518, endPoint x: 830, endPoint y: 1, distance: 585.7
click at [830, 1] on div "punyasolo99disinigas@gmail.com Logout Link Copied Start your 7 day free trial C…" at bounding box center [554, 269] width 1108 height 539
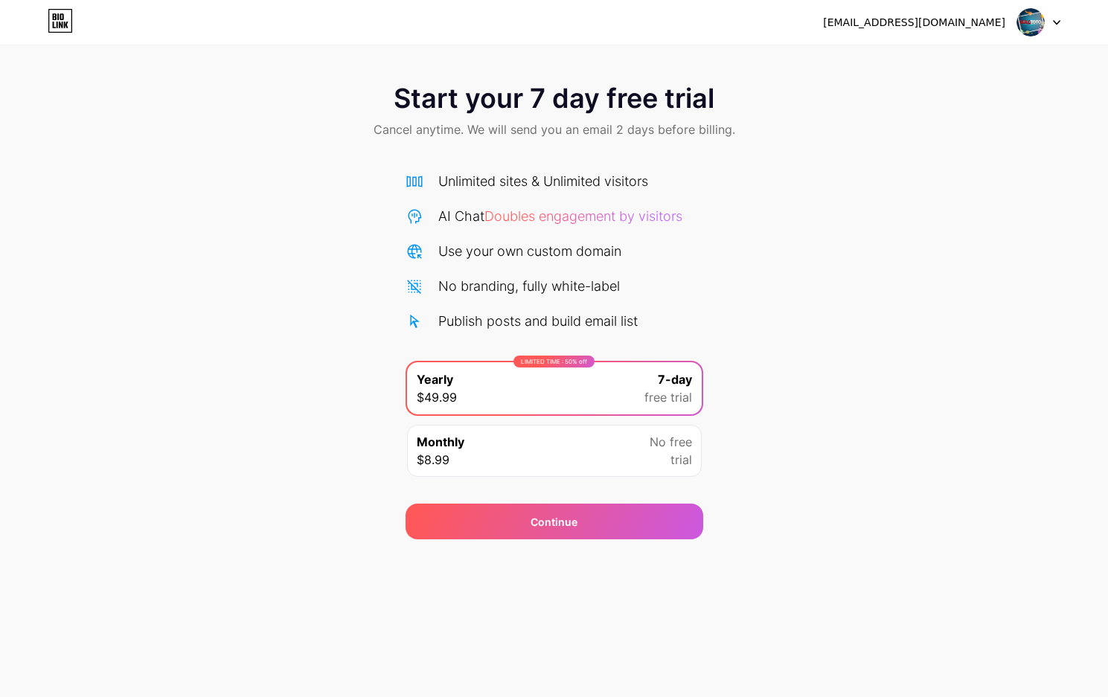
click at [44, 21] on div "punyasolo99disinigas@gmail.com Logout" at bounding box center [554, 22] width 1108 height 27
click at [54, 19] on icon at bounding box center [55, 16] width 4 height 7
click at [570, 214] on span "Doubles engagement by visitors" at bounding box center [583, 216] width 198 height 16
click at [559, 173] on div "Unlimited sites & Unlimited visitors" at bounding box center [543, 181] width 210 height 20
click at [487, 466] on div "Monthly $8.99 No free trial" at bounding box center [554, 451] width 295 height 52
